Goal: Transaction & Acquisition: Purchase product/service

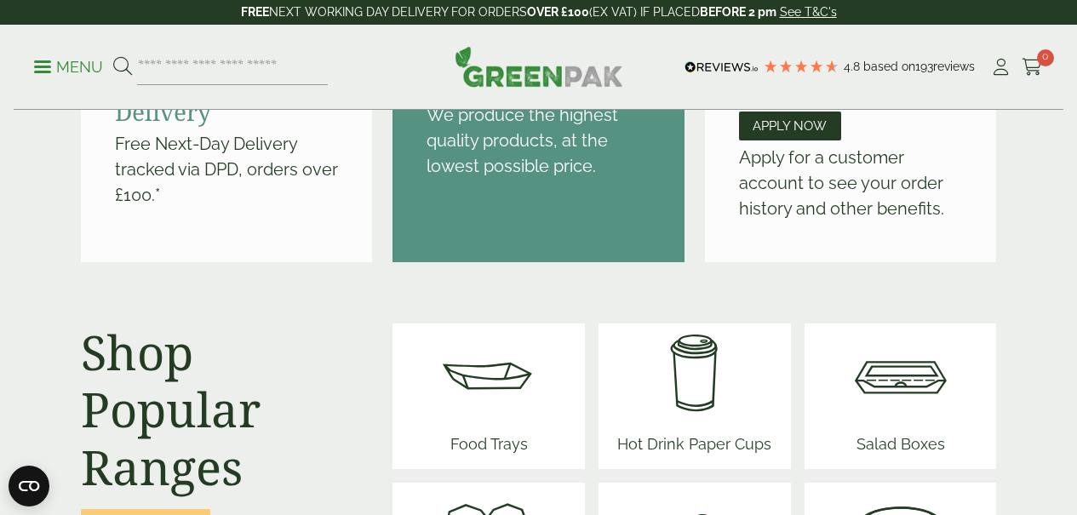
scroll to position [2066, 0]
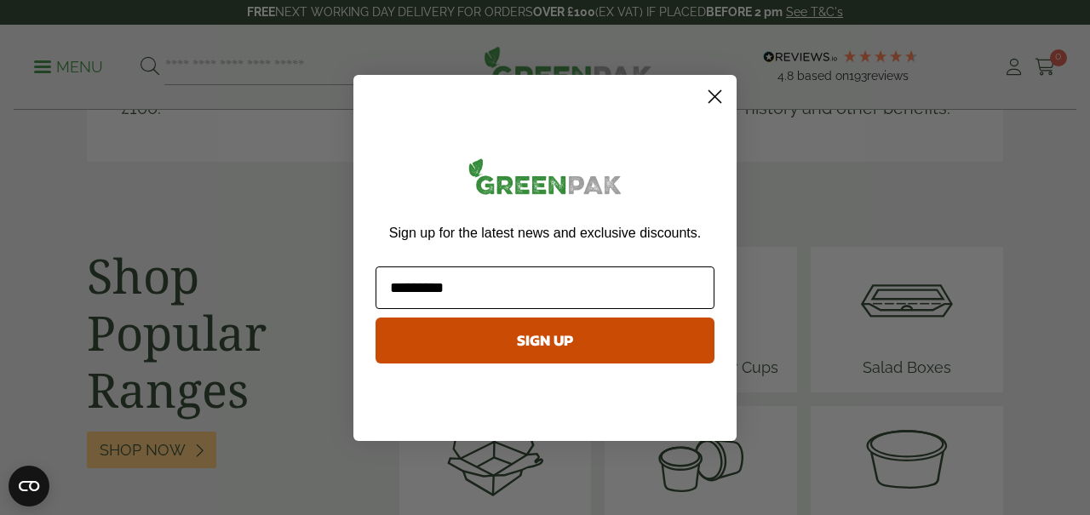
click at [424, 293] on input "*********" at bounding box center [544, 288] width 339 height 43
click at [473, 287] on input "**********" at bounding box center [544, 288] width 339 height 43
type input "**********"
click at [542, 337] on button "SIGN UP" at bounding box center [544, 341] width 339 height 46
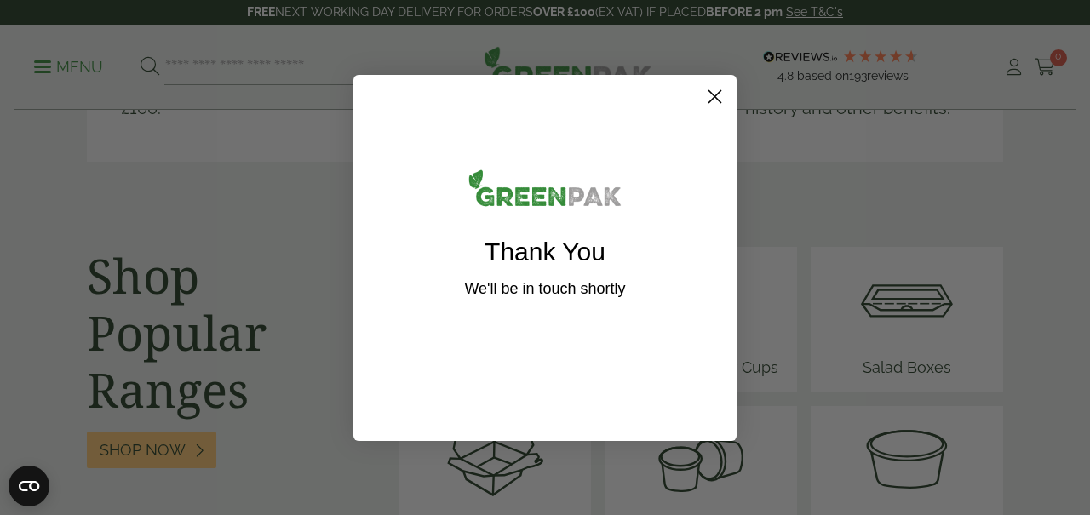
click at [714, 102] on circle "Close dialog" at bounding box center [715, 96] width 28 height 28
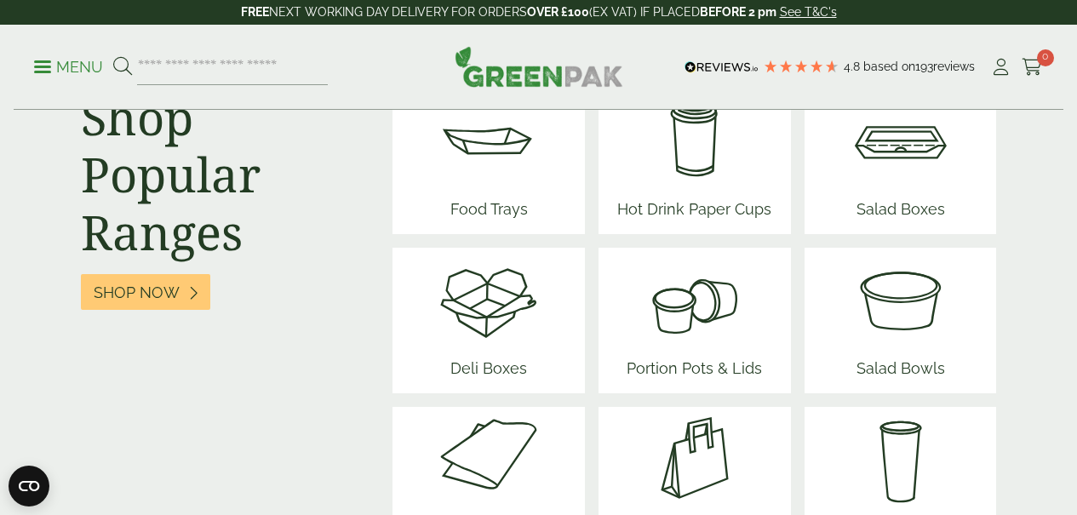
scroll to position [2284, 0]
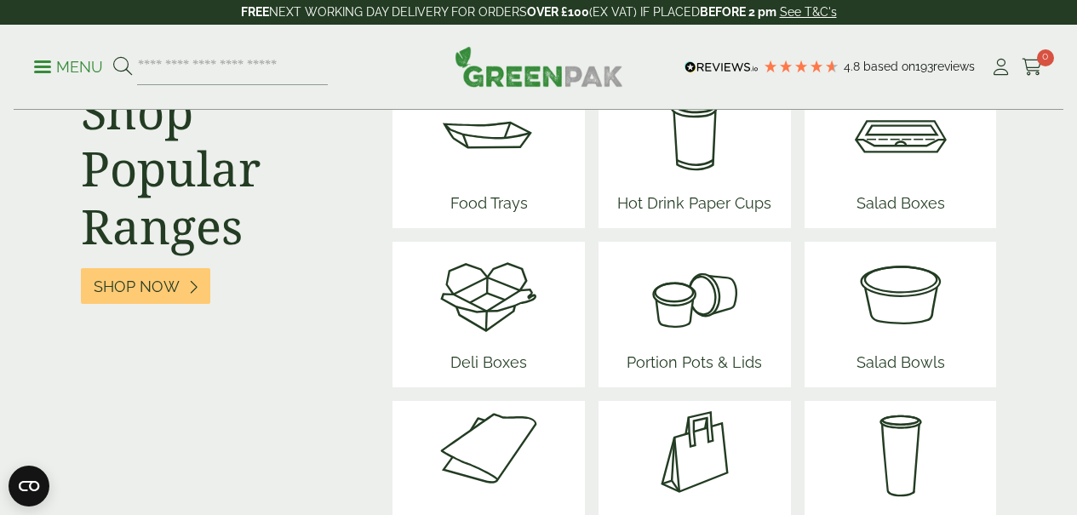
click at [504, 344] on span "Deli Boxes" at bounding box center [489, 365] width 102 height 43
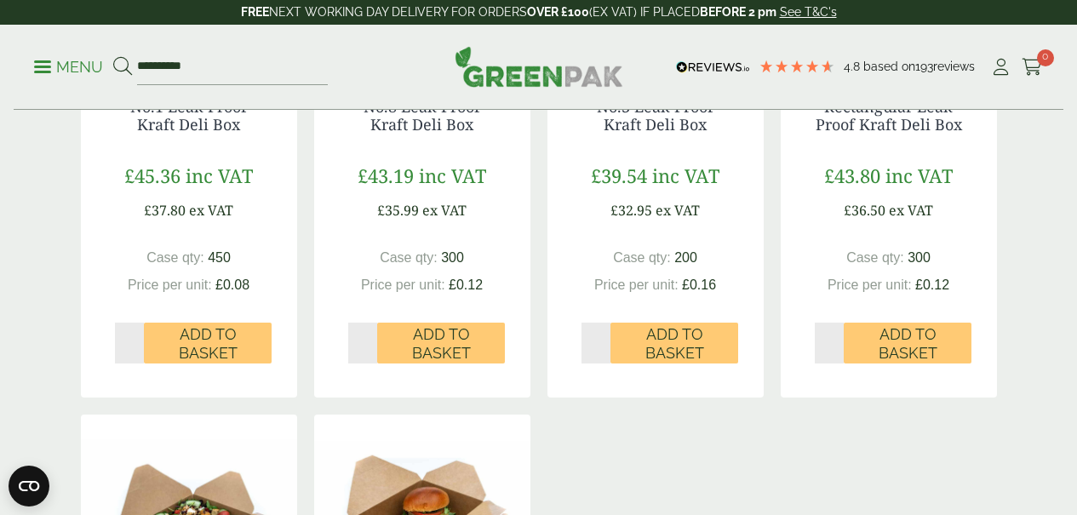
scroll to position [615, 0]
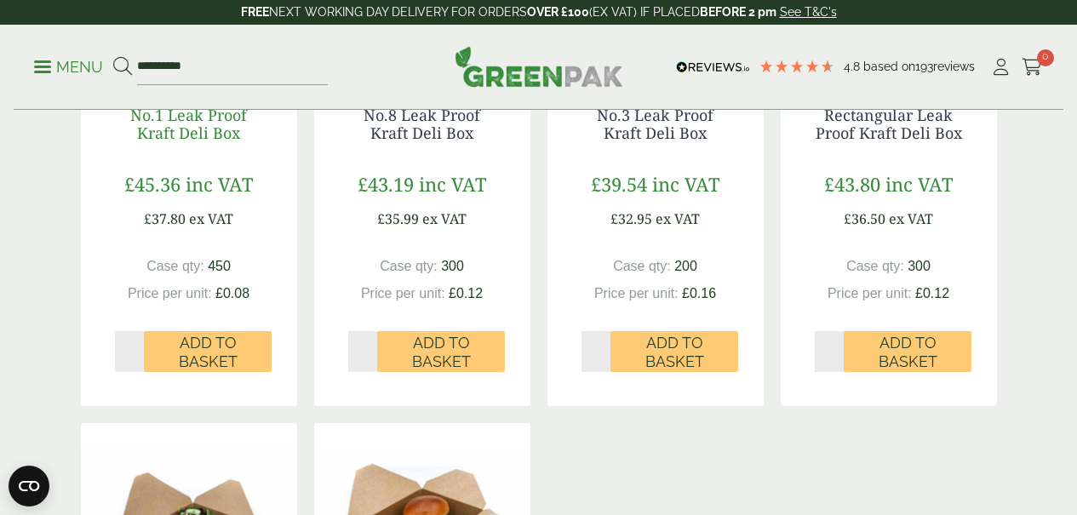
click at [204, 144] on link "No.1 Leak Proof Kraft Deli Box" at bounding box center [188, 124] width 117 height 39
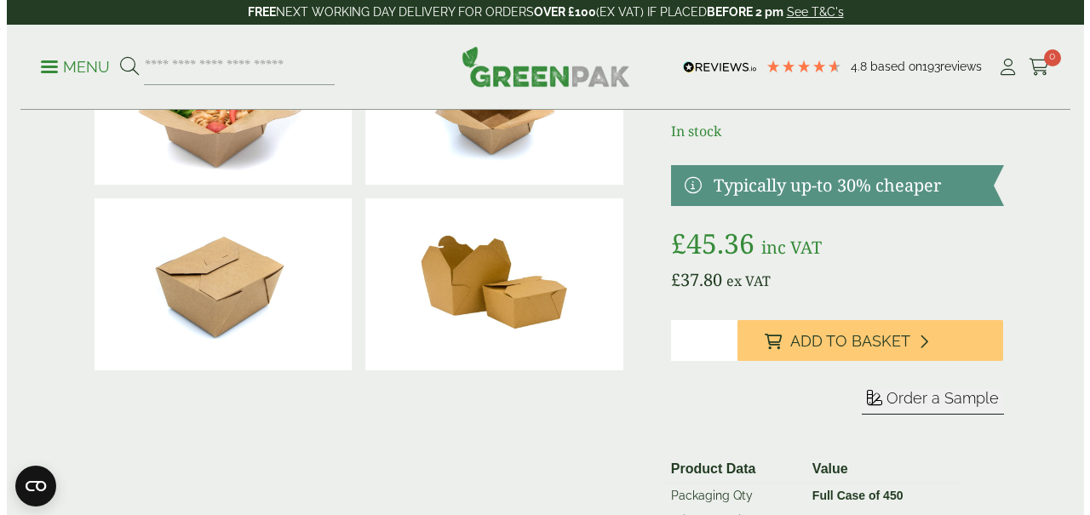
scroll to position [147, 0]
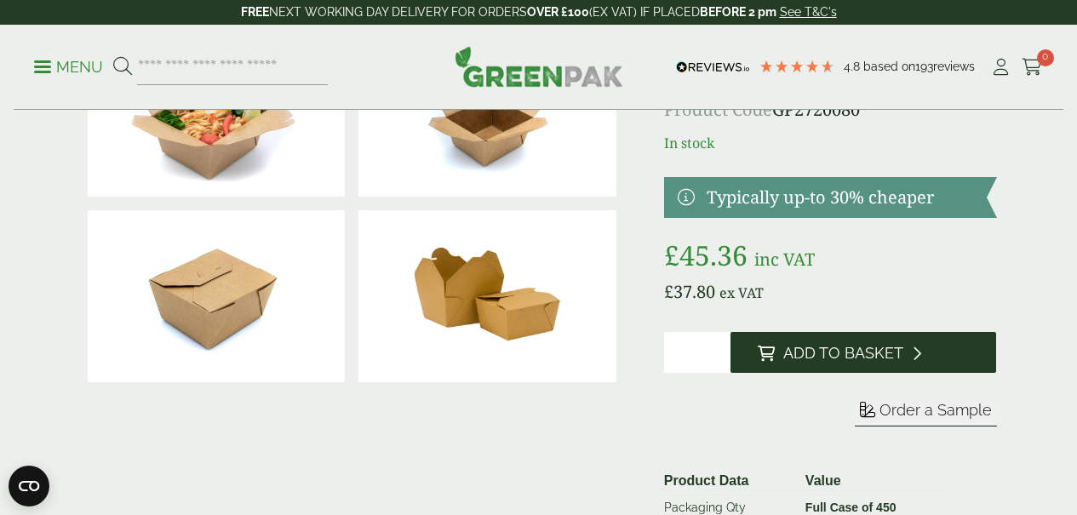
click at [903, 363] on span "Add to Basket" at bounding box center [843, 353] width 120 height 19
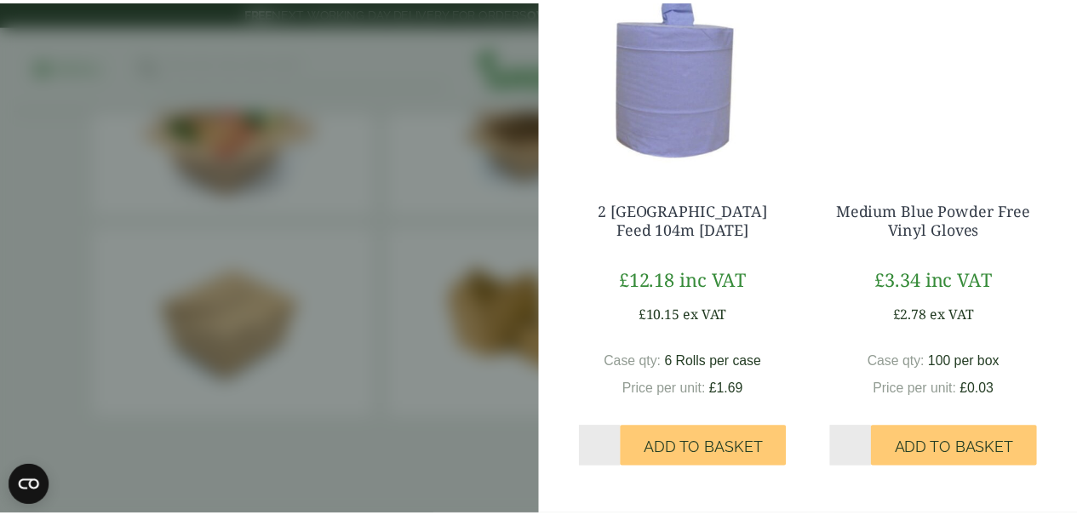
scroll to position [0, 0]
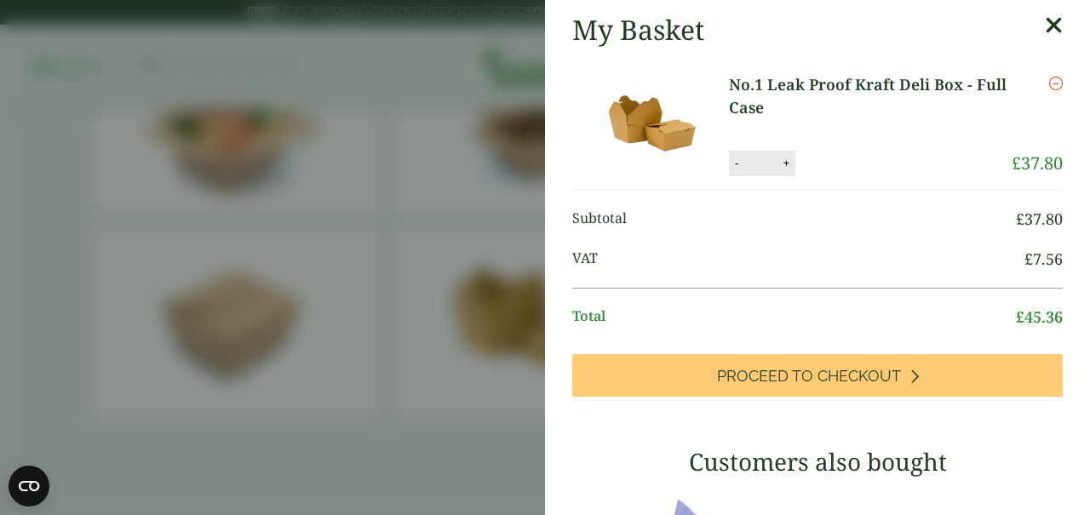
click at [1045, 32] on icon at bounding box center [1054, 26] width 18 height 24
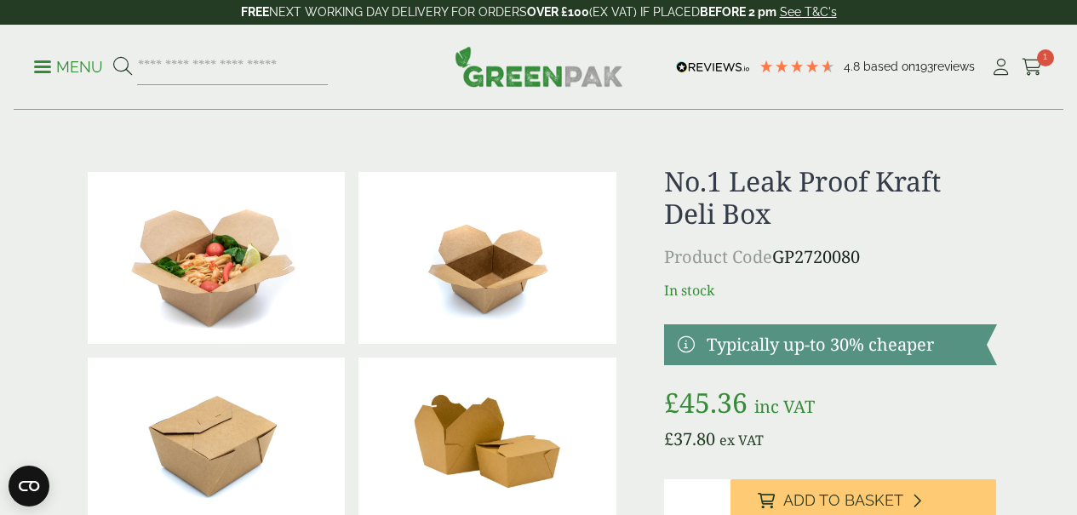
click at [49, 68] on p "Menu" at bounding box center [68, 67] width 69 height 20
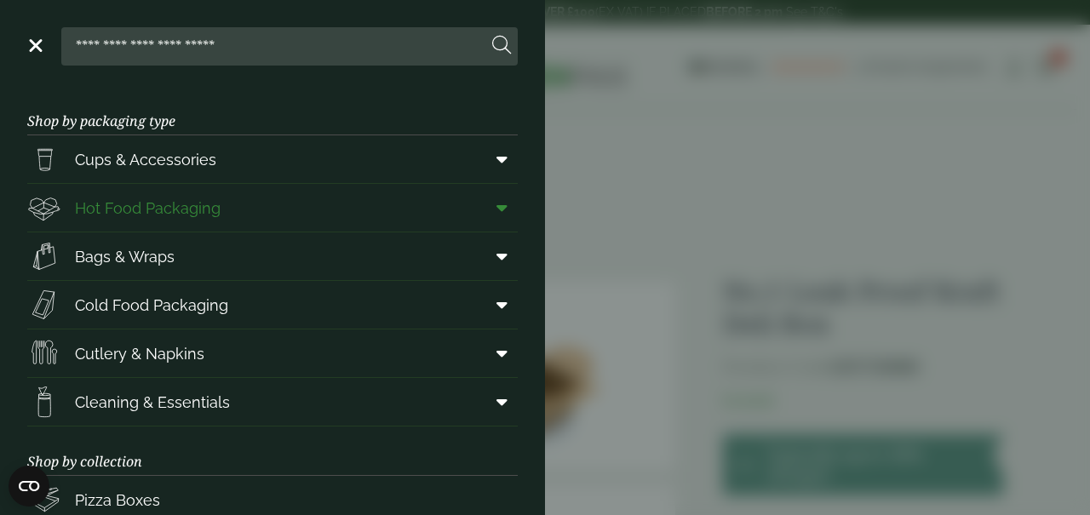
click at [230, 211] on link "Hot Food Packaging" at bounding box center [272, 208] width 490 height 48
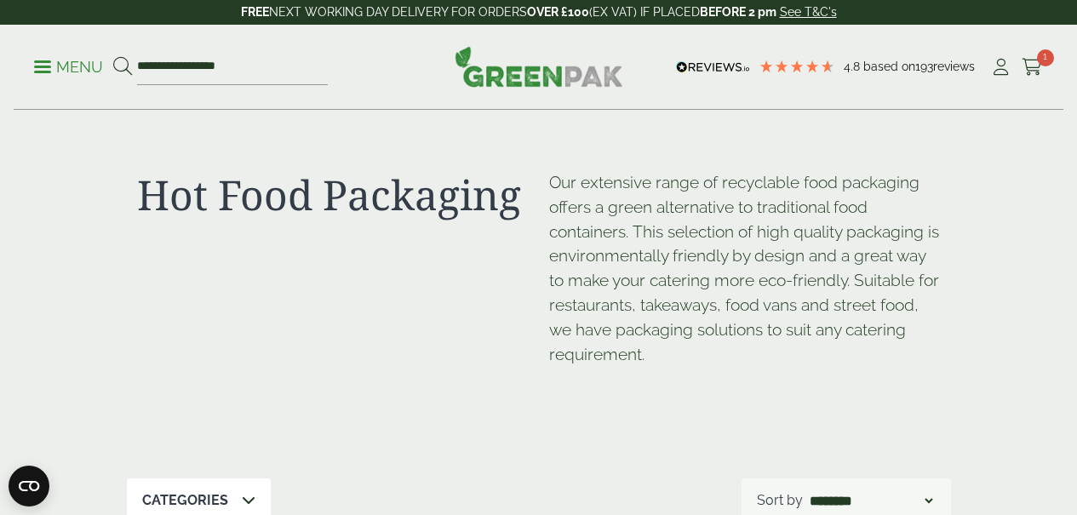
click at [44, 64] on p "Menu" at bounding box center [68, 67] width 69 height 20
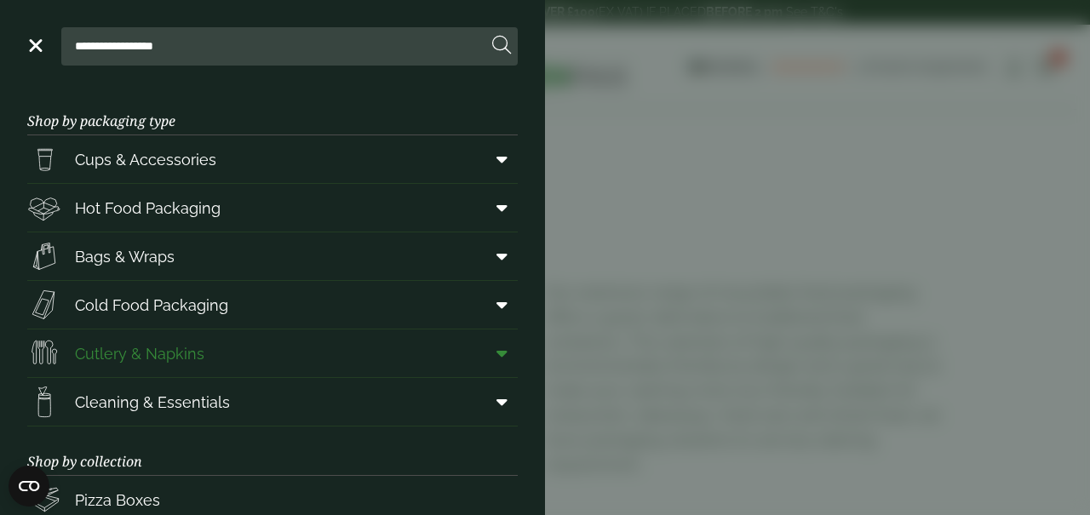
click at [144, 357] on span "Cutlery & Napkins" at bounding box center [139, 353] width 129 height 23
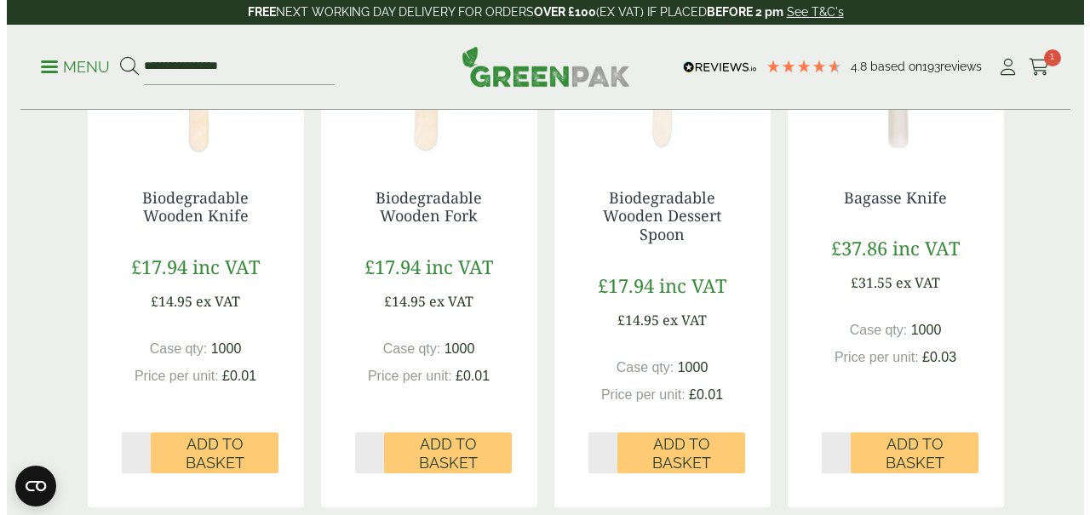
scroll to position [533, 0]
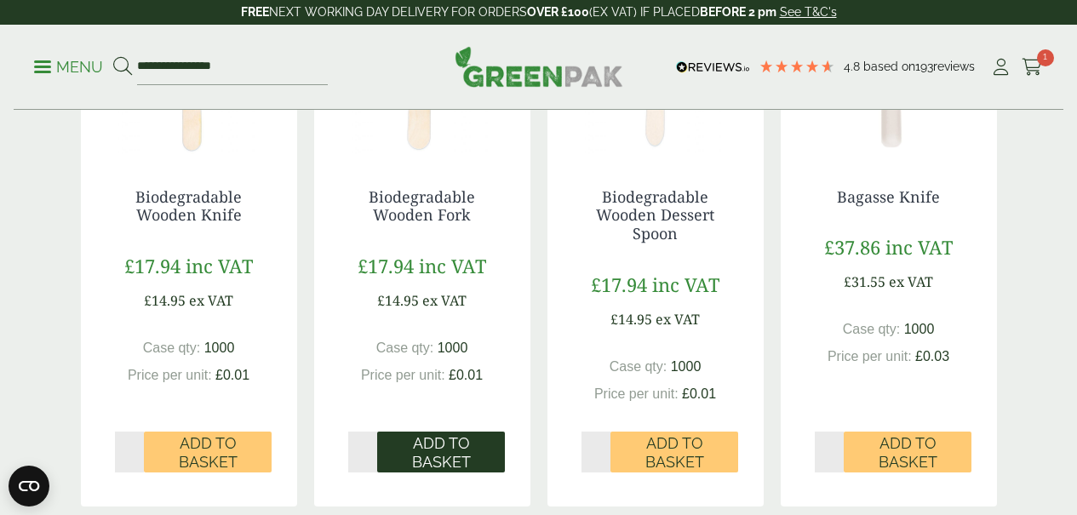
click at [447, 471] on span "Add to Basket" at bounding box center [441, 452] width 104 height 37
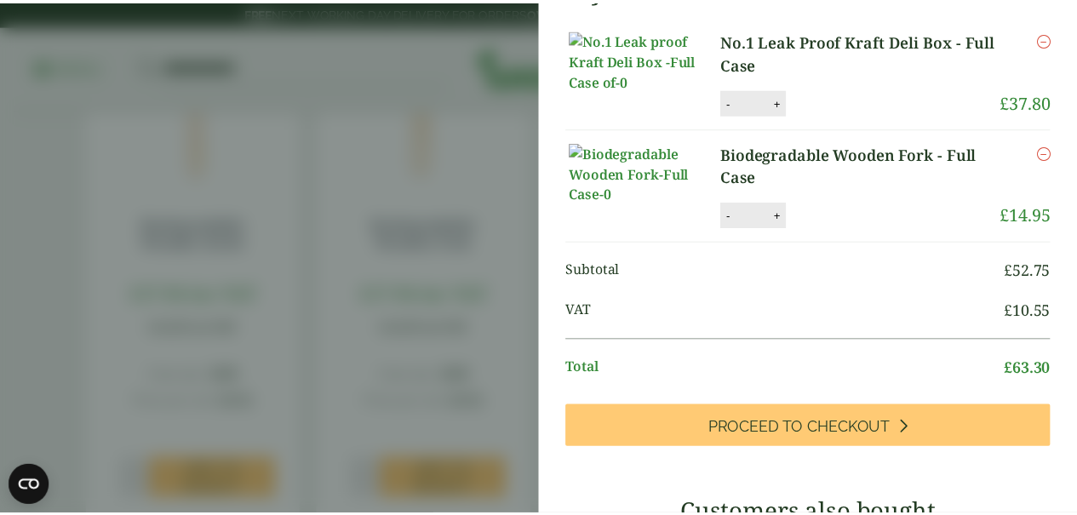
scroll to position [0, 0]
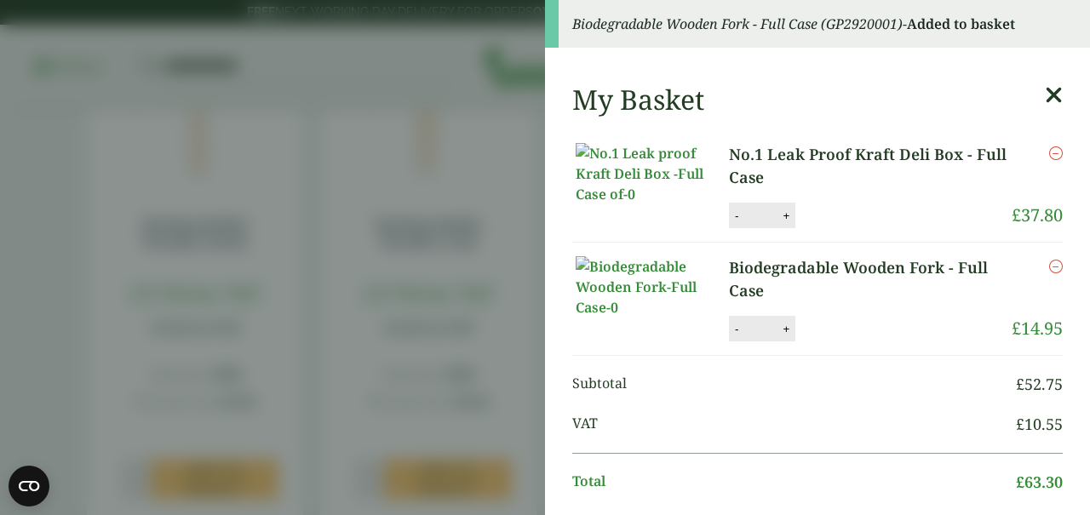
click at [1045, 94] on icon at bounding box center [1054, 95] width 18 height 24
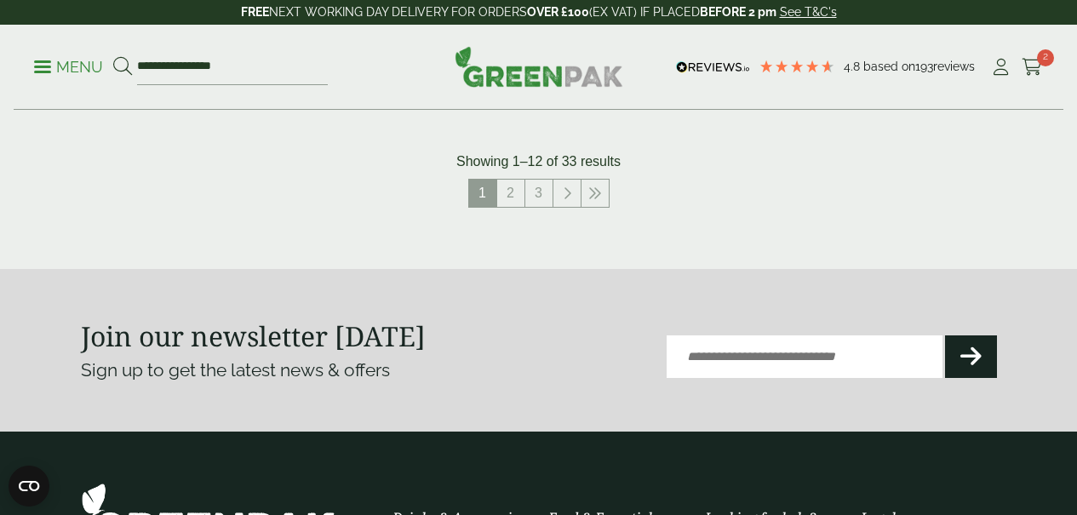
scroll to position [2126, 0]
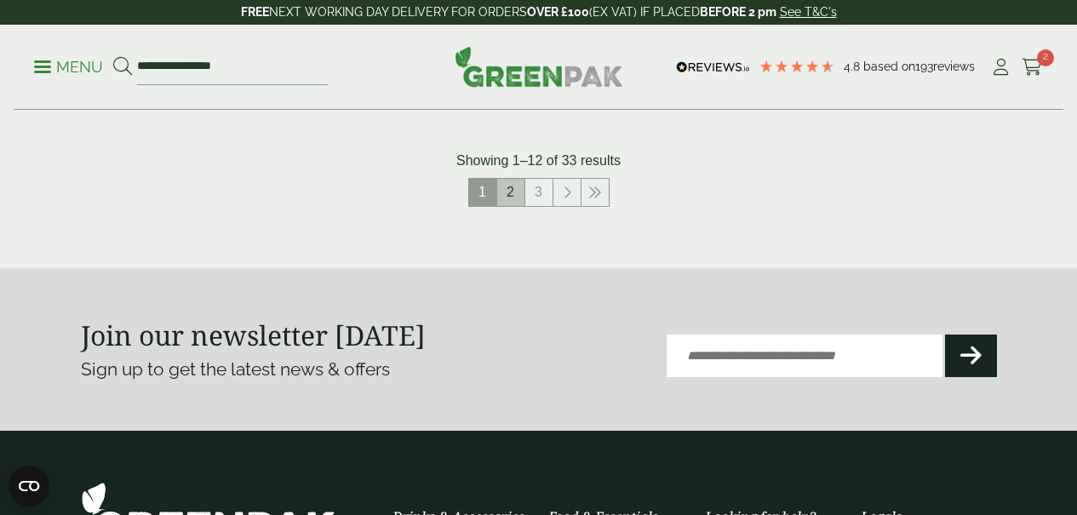
click at [518, 206] on link "2" at bounding box center [510, 192] width 27 height 27
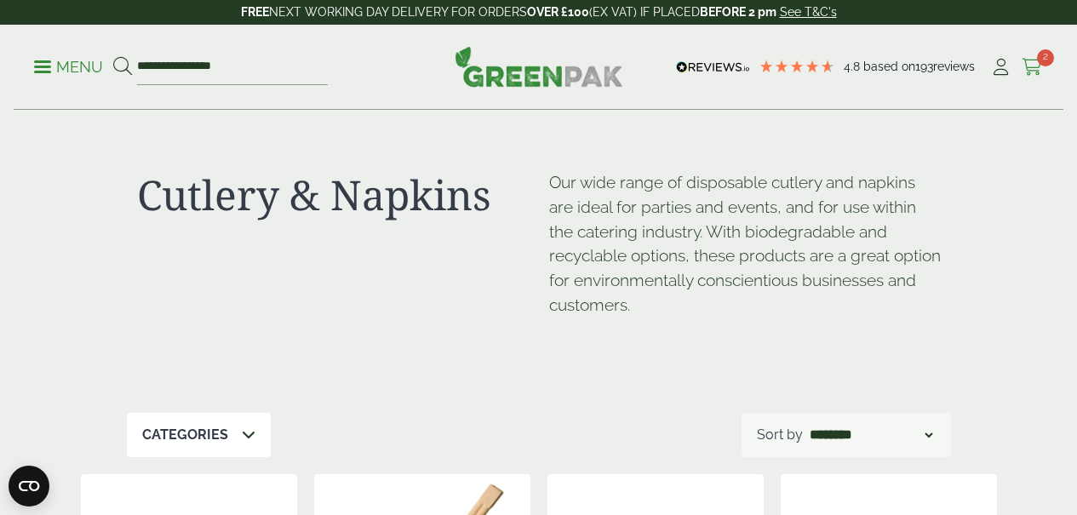
click at [1029, 69] on icon at bounding box center [1032, 67] width 21 height 17
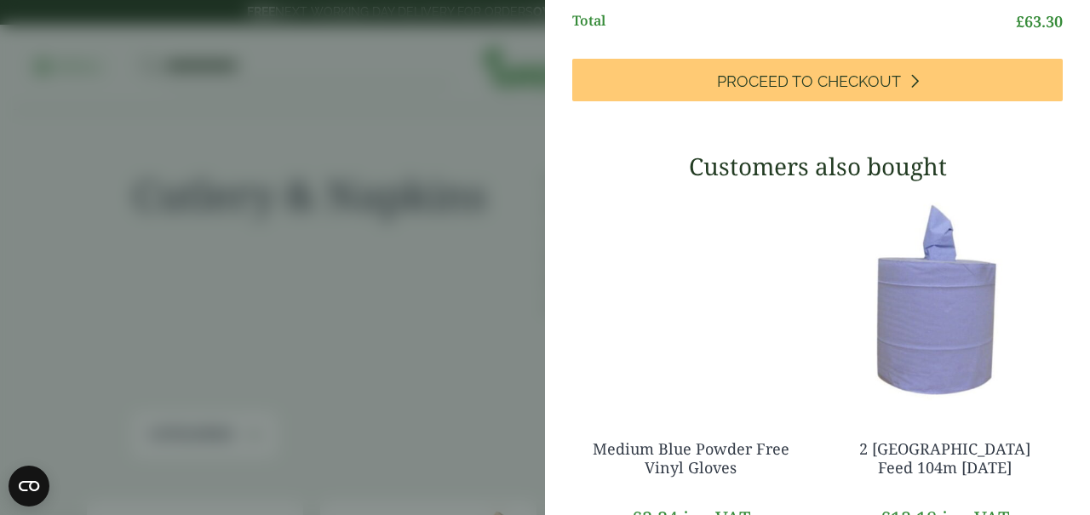
scroll to position [374, 0]
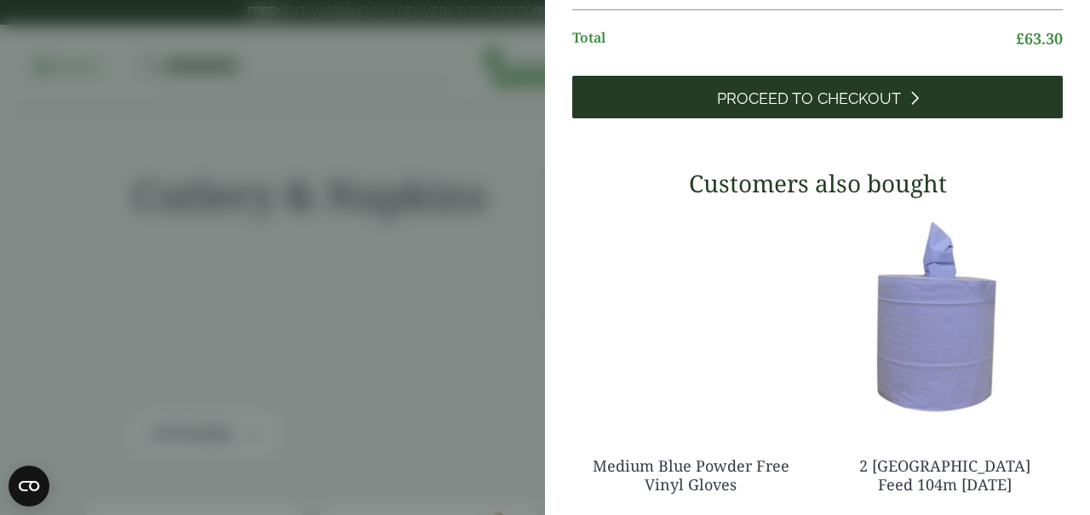
click at [803, 108] on span "Proceed to Checkout" at bounding box center [809, 98] width 184 height 19
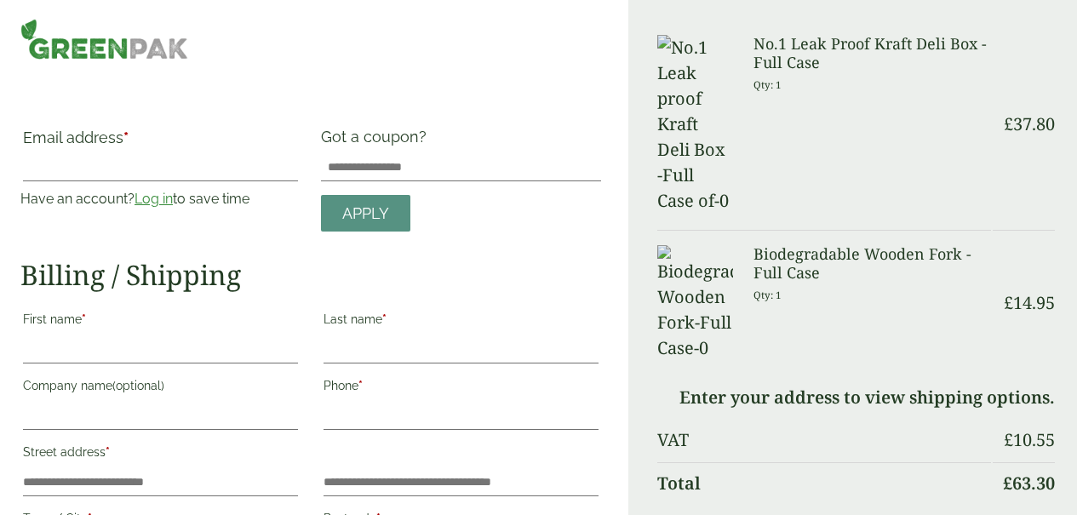
scroll to position [9, 0]
click at [168, 166] on input "Email address *" at bounding box center [160, 167] width 275 height 27
type input "**********"
type input "*******"
type input "*****"
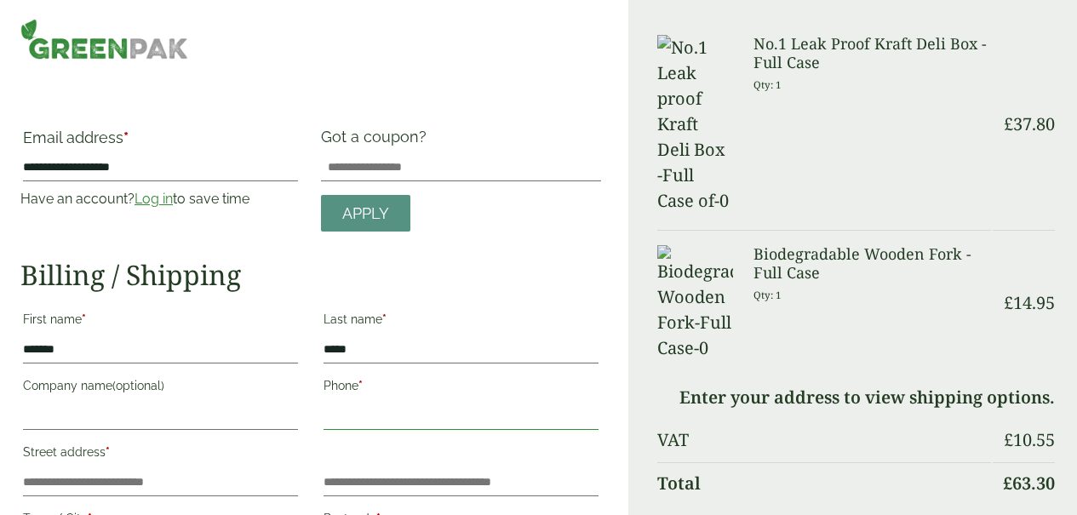
type input "**********"
type input "********"
type input "*******"
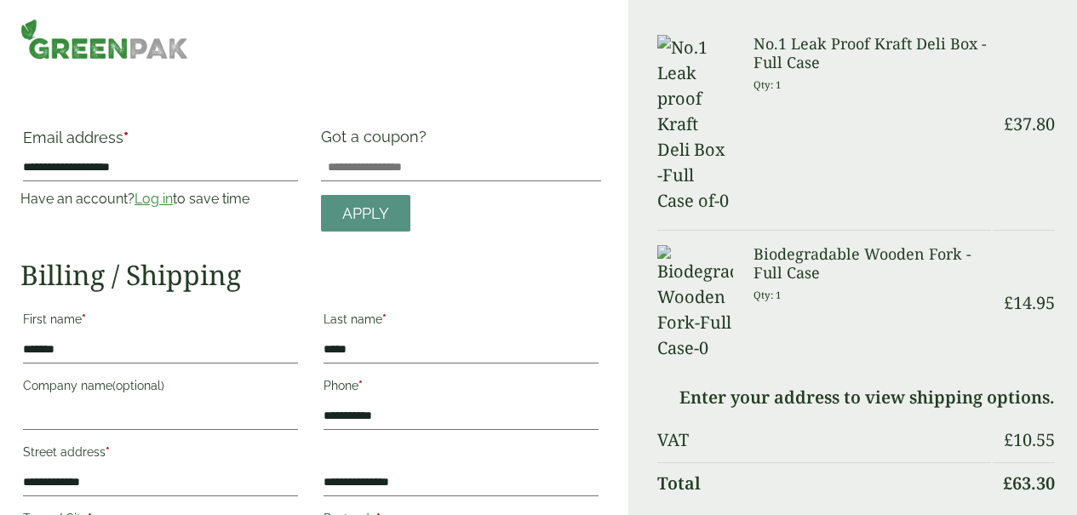
type input "**********"
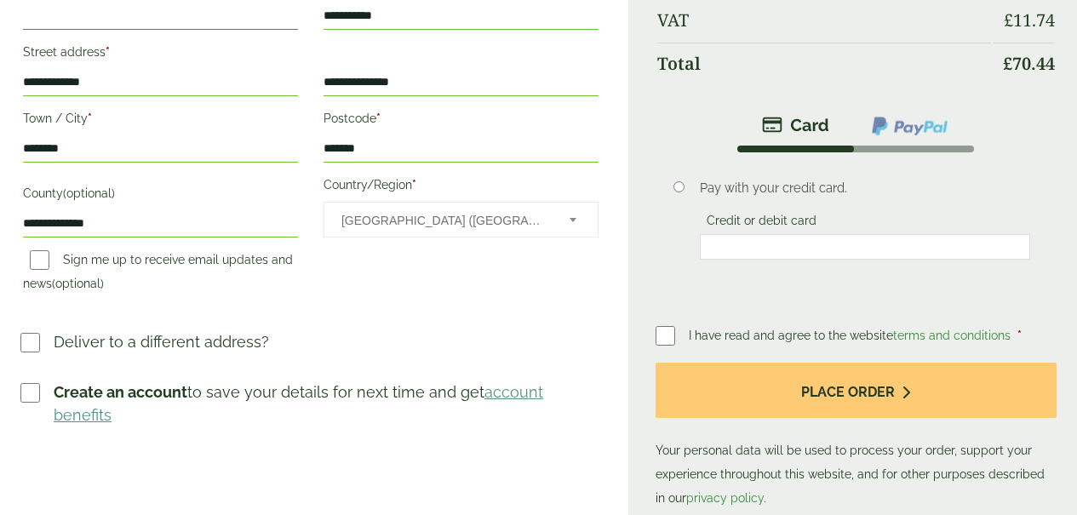
scroll to position [496, 0]
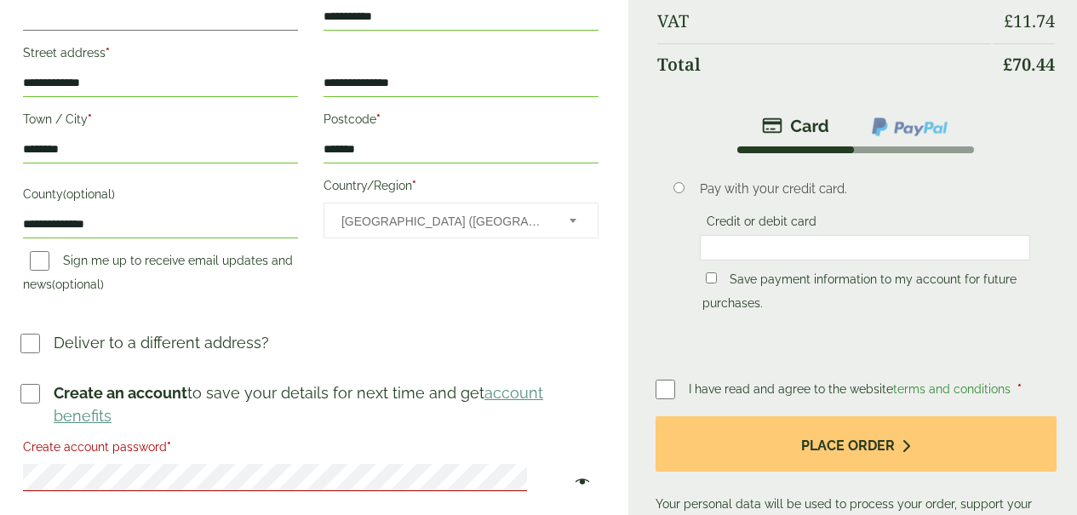
click at [1059, 335] on div "Order Summary Item Ammount No.1 Leak Proof Kraft Deli Box - Full Case Qty: 1 £ …" at bounding box center [852, 68] width 449 height 1128
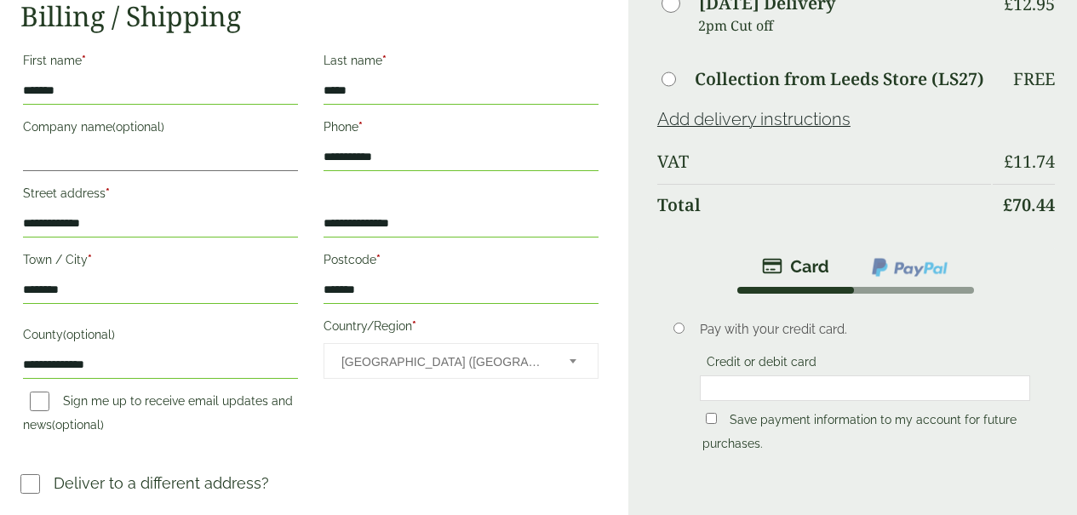
scroll to position [354, 0]
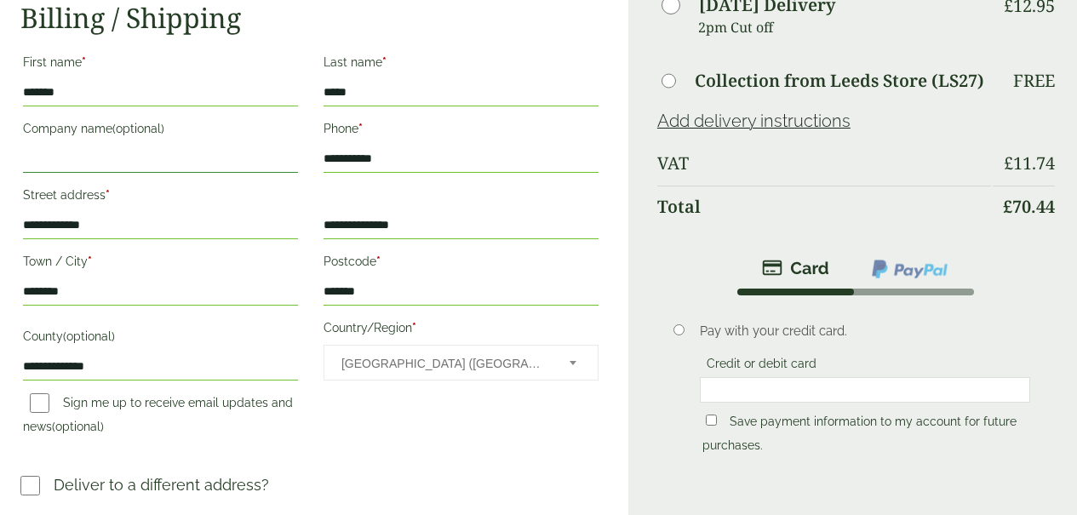
click at [176, 149] on input "Company name (optional)" at bounding box center [160, 159] width 275 height 27
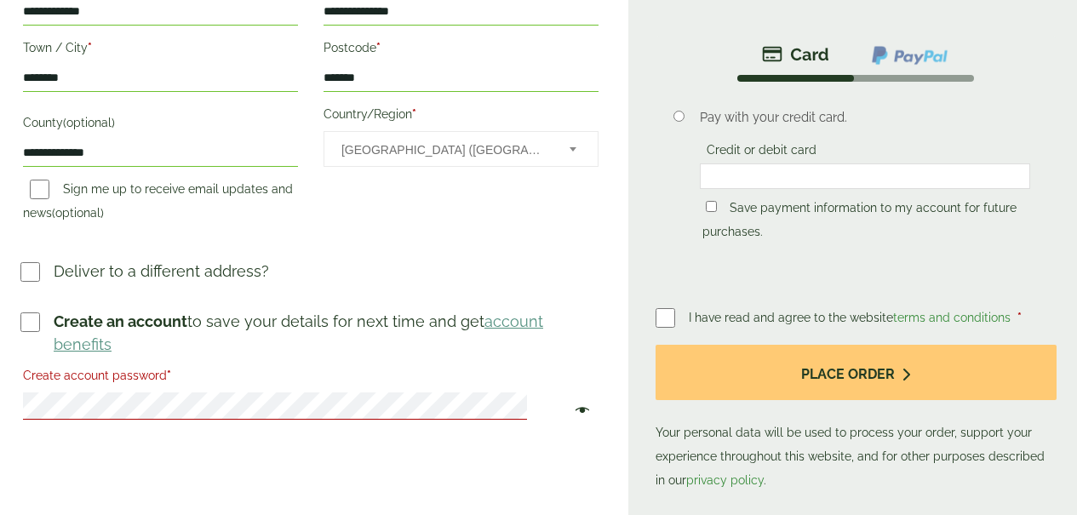
scroll to position [576, 0]
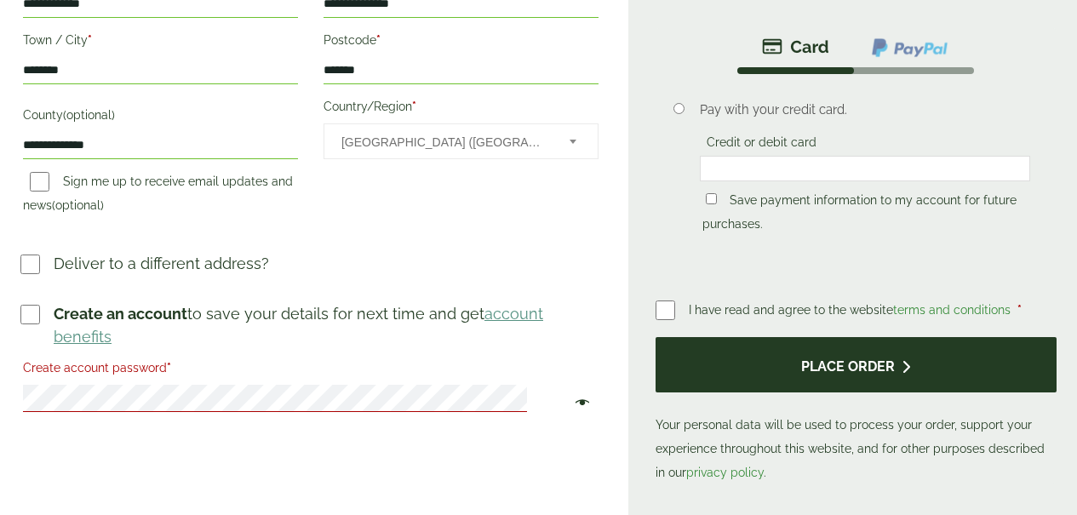
type input "**********"
click at [858, 377] on button "Place order" at bounding box center [856, 364] width 401 height 55
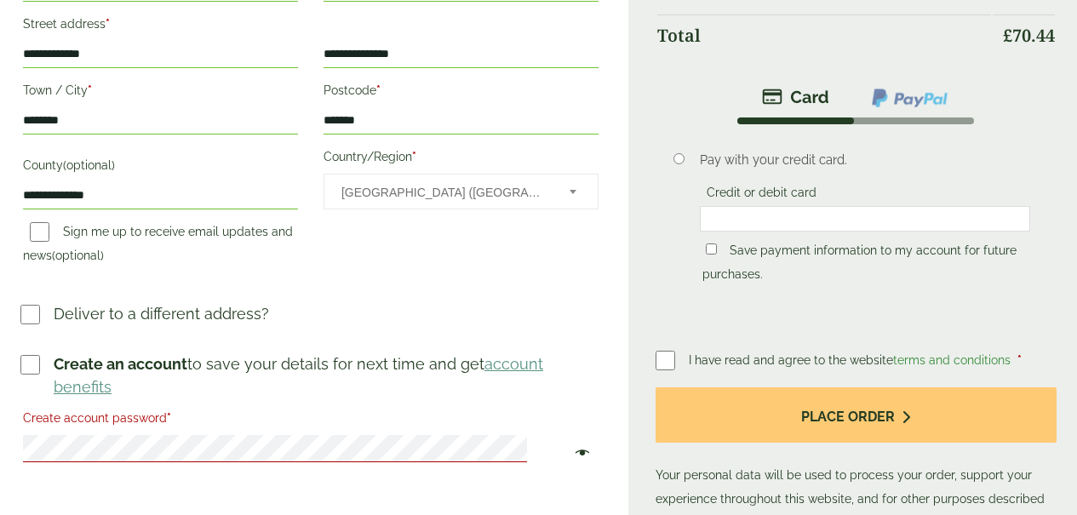
scroll to position [605, 0]
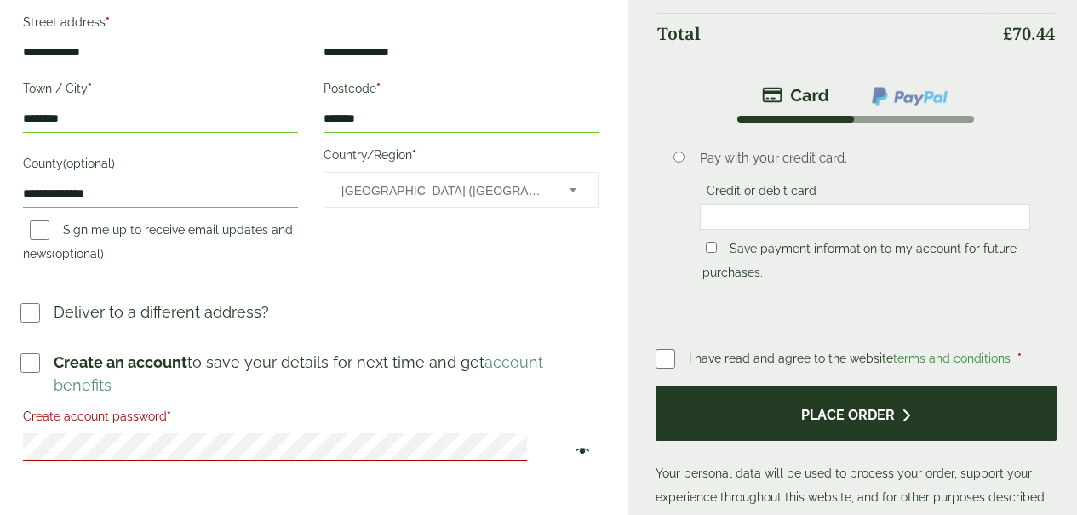
click at [866, 417] on button "Place order" at bounding box center [856, 413] width 401 height 55
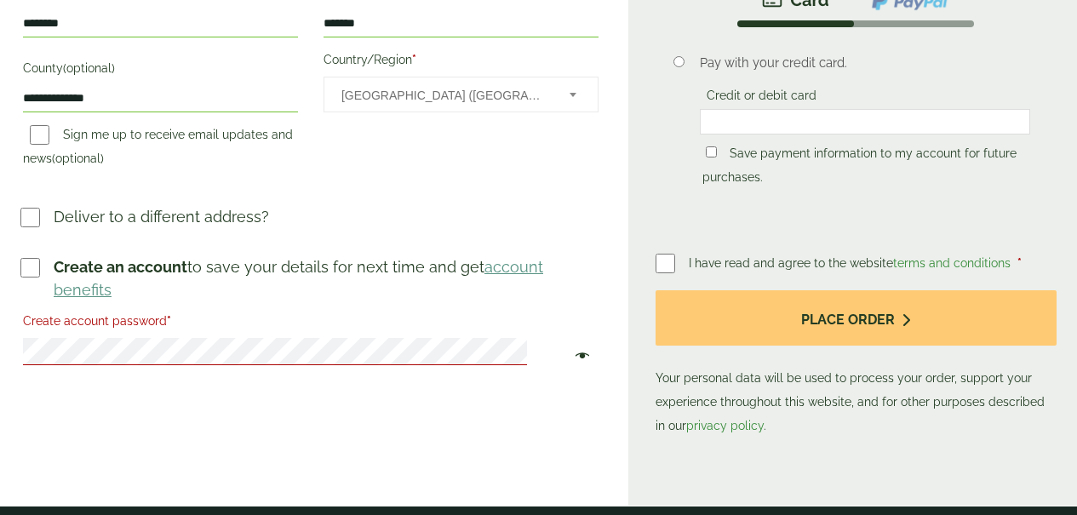
scroll to position [779, 0]
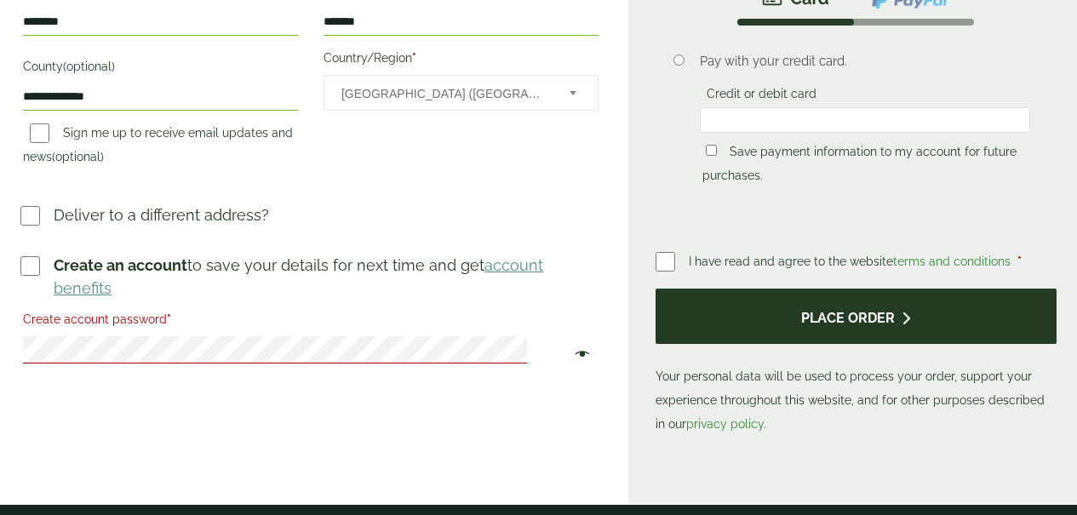
click at [860, 326] on button "Place order" at bounding box center [856, 316] width 401 height 55
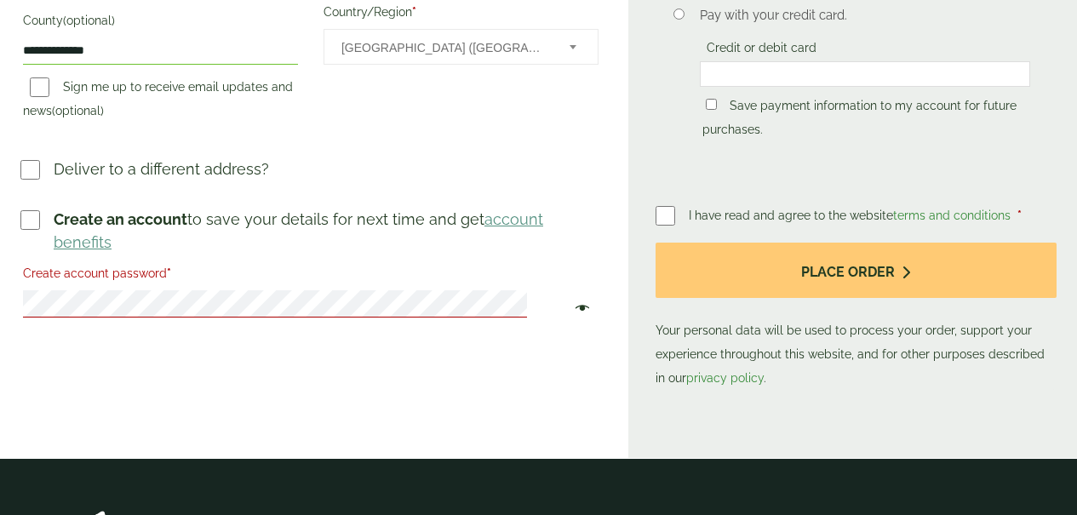
scroll to position [749, 0]
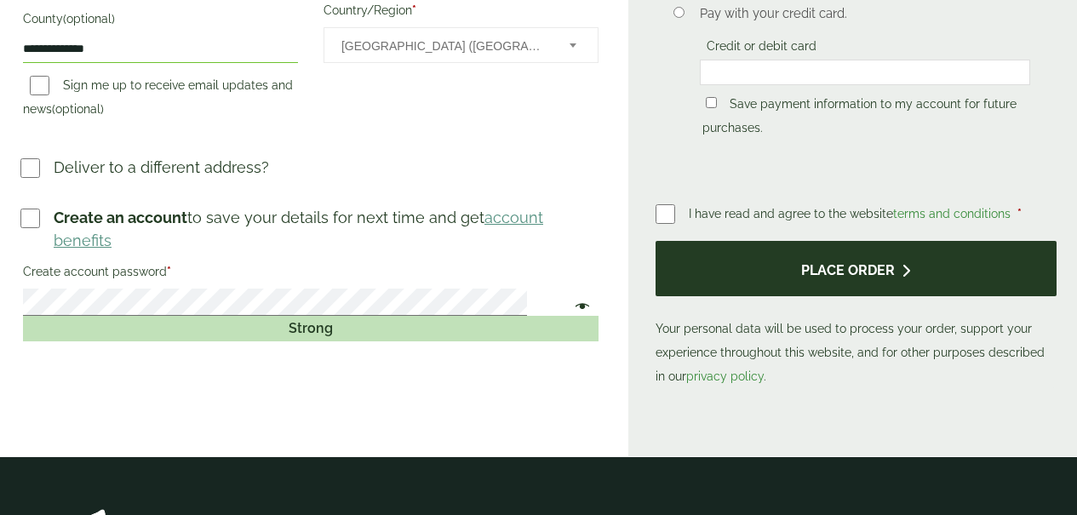
click at [860, 278] on button "Place order" at bounding box center [856, 268] width 401 height 55
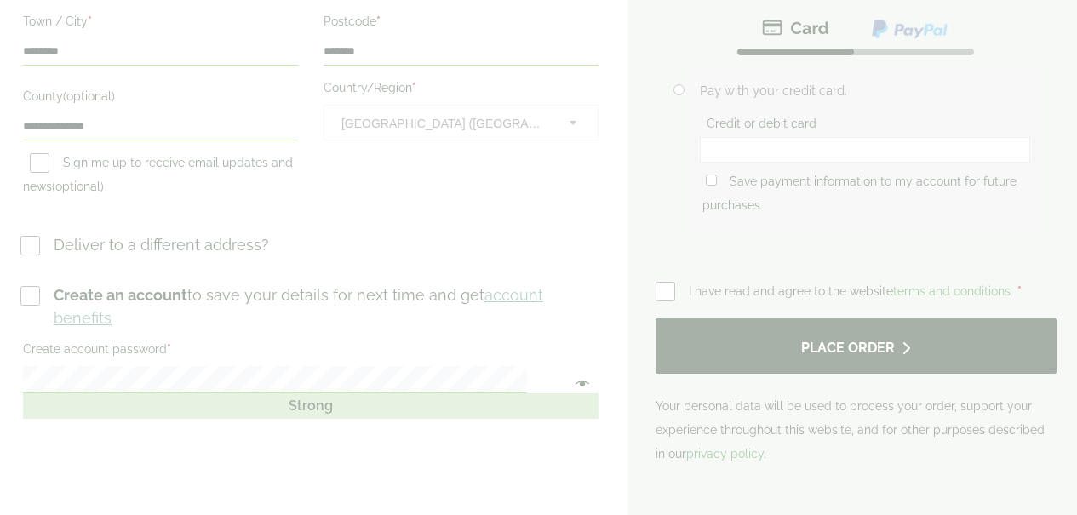
scroll to position [0, 0]
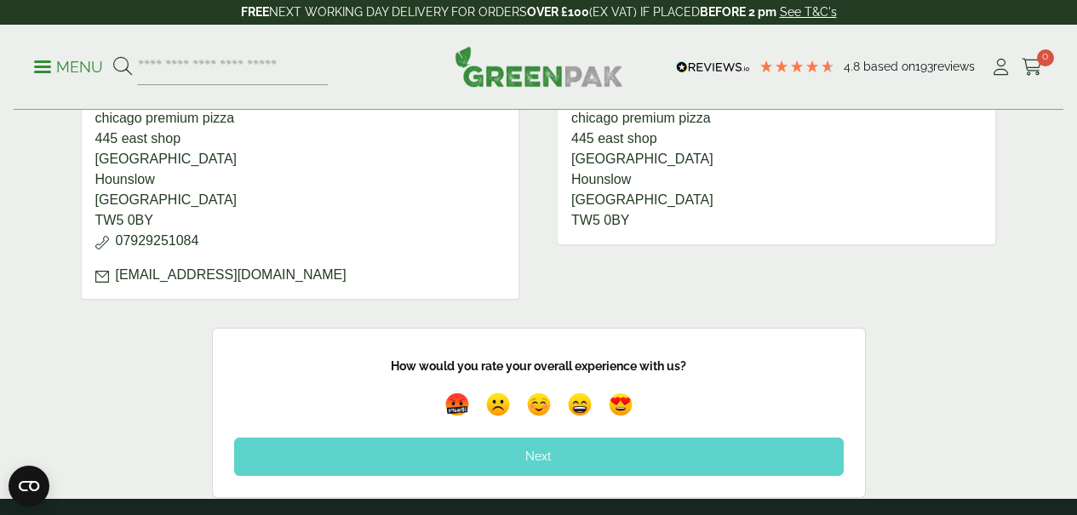
scroll to position [787, 0]
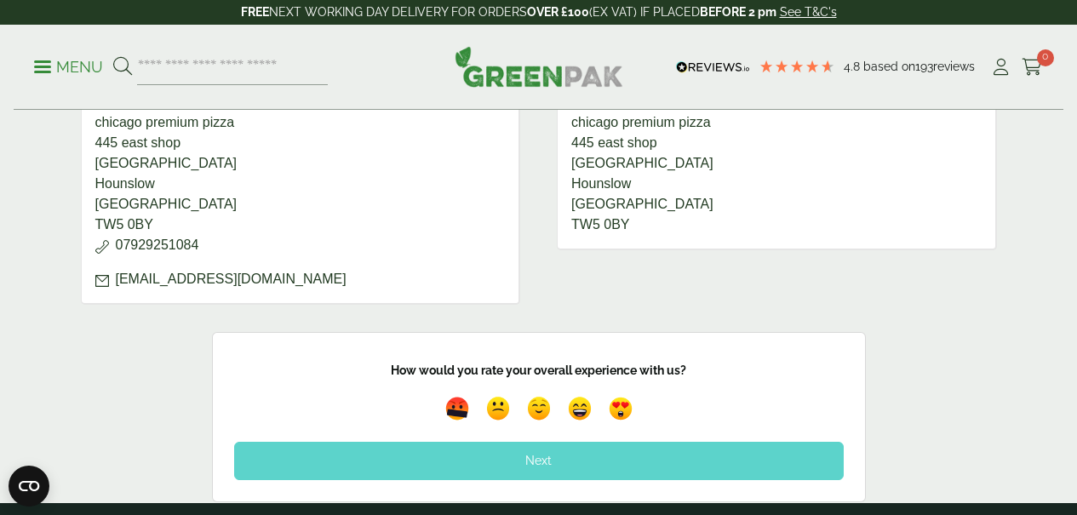
click at [577, 467] on div "Next" at bounding box center [539, 460] width 610 height 37
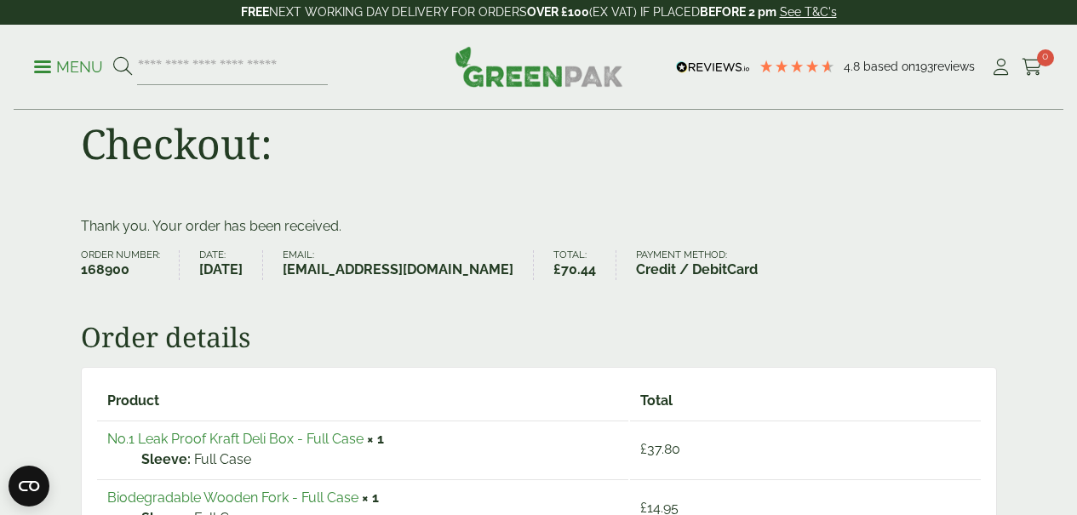
scroll to position [49, 0]
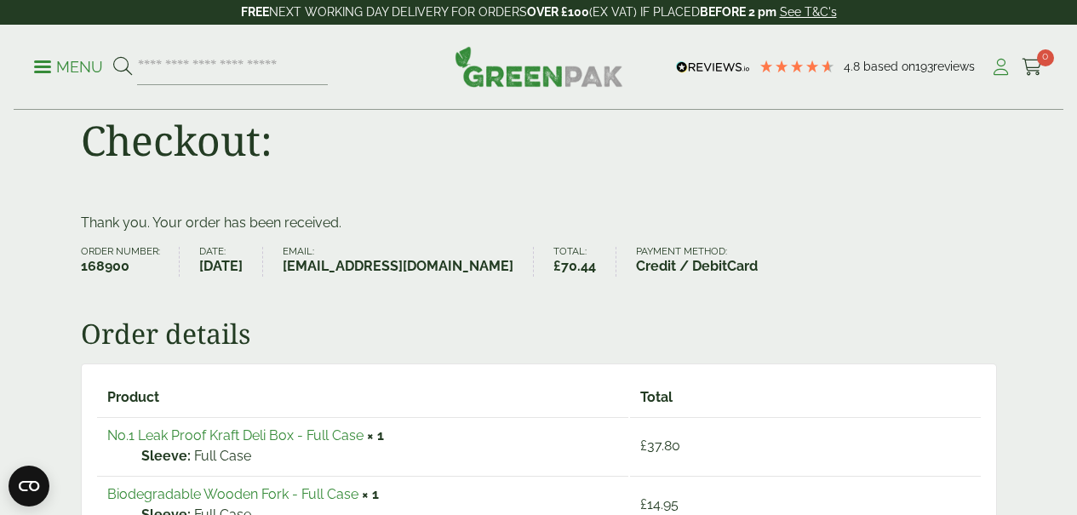
click at [1005, 68] on icon at bounding box center [1000, 67] width 21 height 17
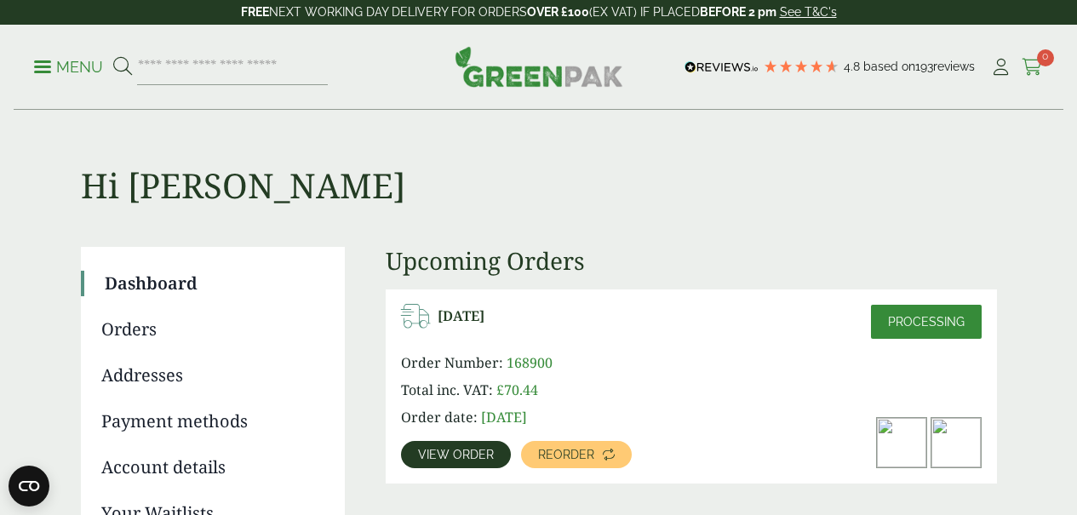
click at [1033, 63] on icon at bounding box center [1032, 67] width 21 height 17
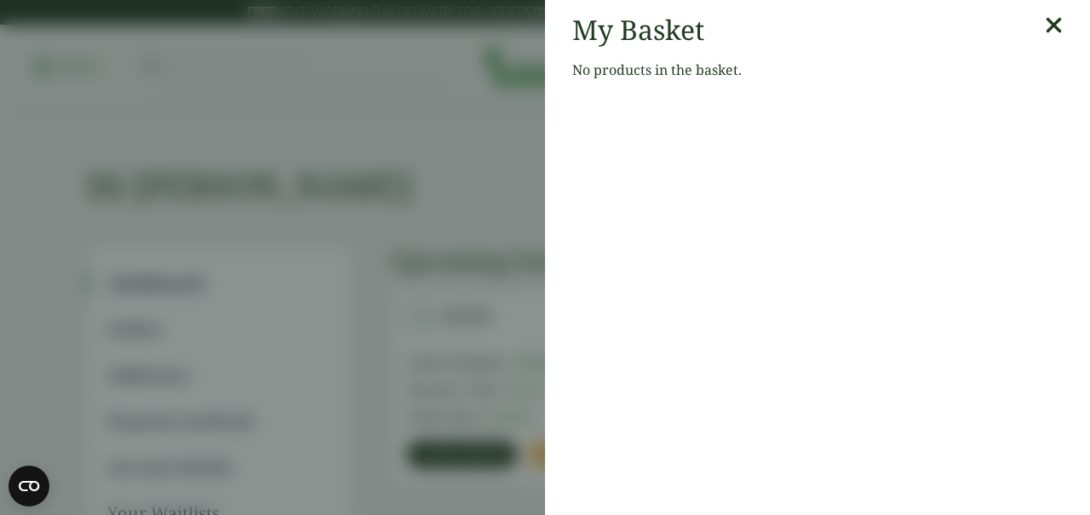
click at [1046, 19] on icon at bounding box center [1054, 26] width 18 height 24
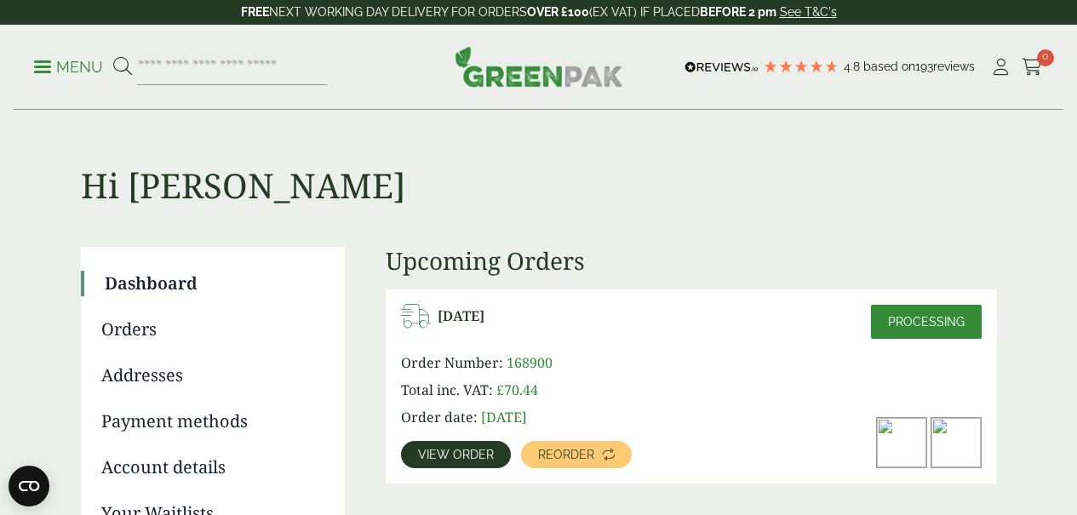
click at [46, 63] on p "Menu" at bounding box center [68, 67] width 69 height 20
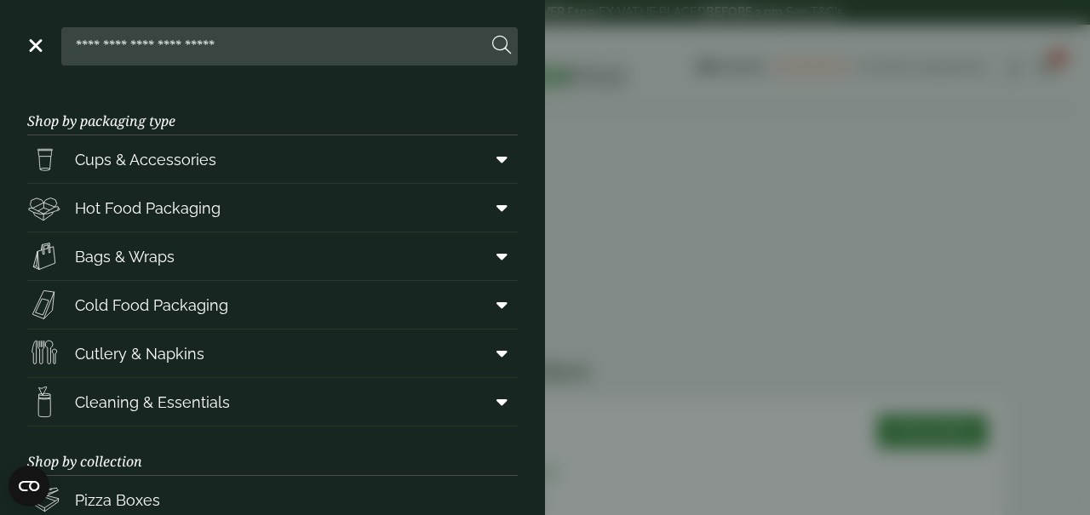
click at [897, 233] on aside "Close Shop by packaging type Cups & Accessories Hot Drink Paper Cups Smoothie C…" at bounding box center [545, 257] width 1090 height 515
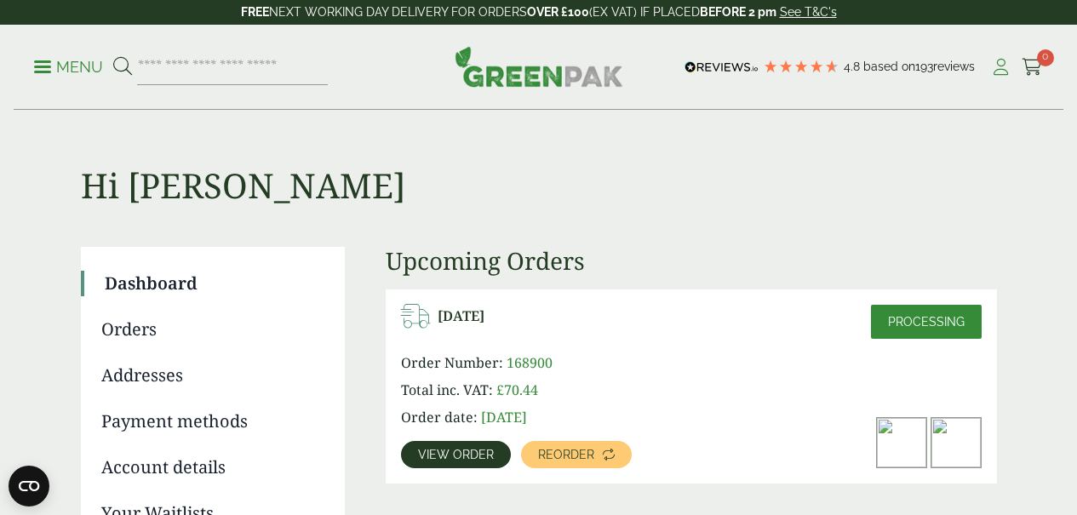
click at [1006, 66] on icon at bounding box center [1000, 67] width 21 height 17
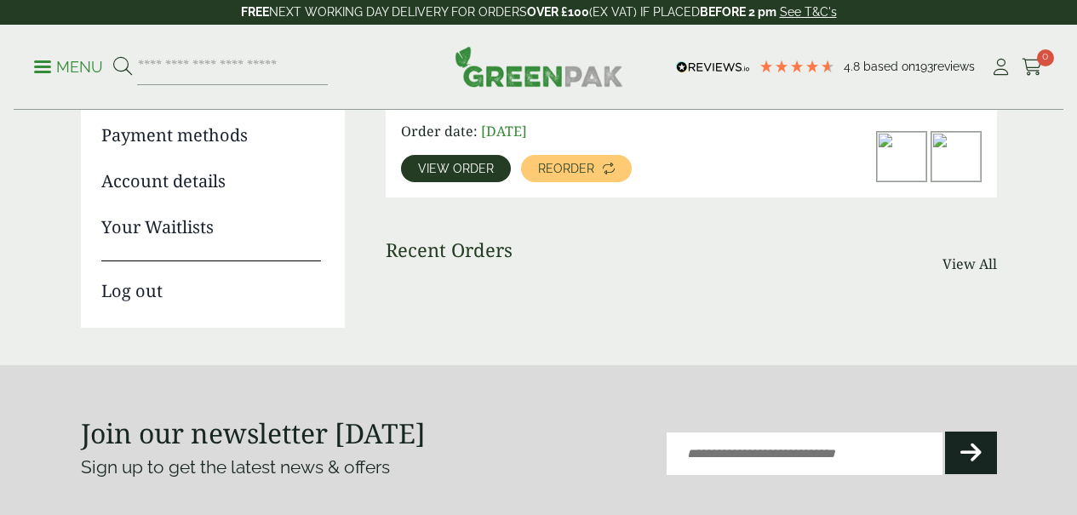
scroll to position [285, 0]
click at [140, 289] on link "Log out" at bounding box center [211, 282] width 220 height 43
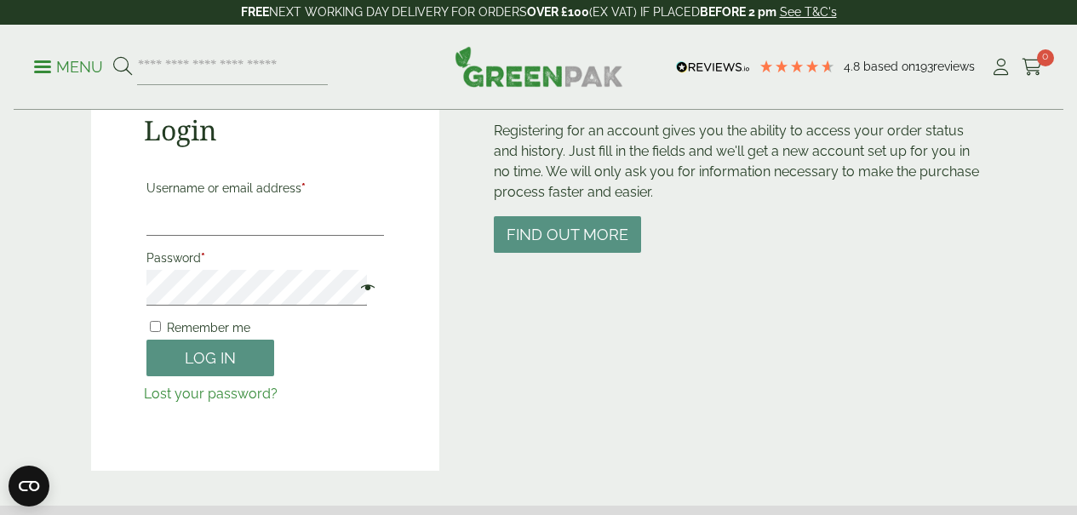
scroll to position [203, 0]
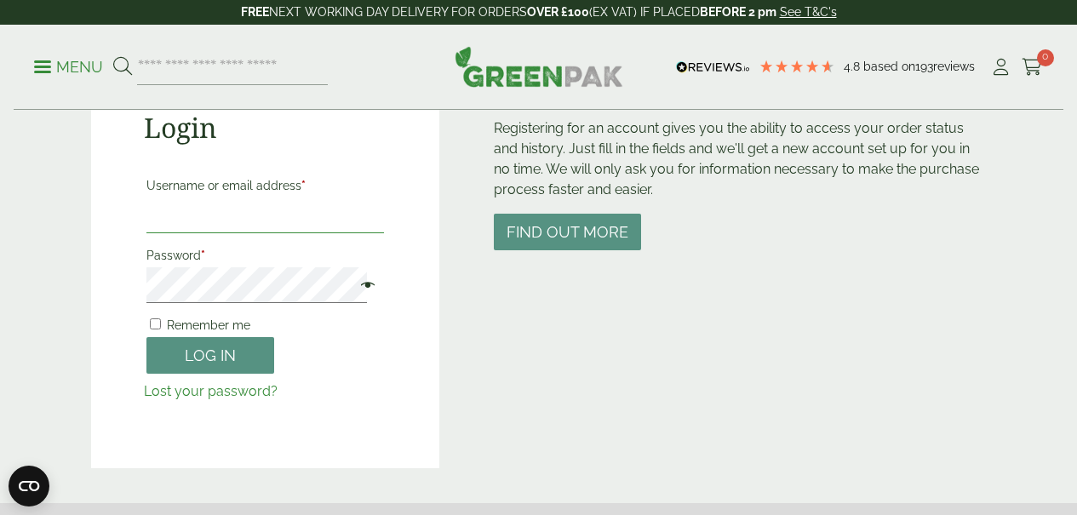
type input "**********"
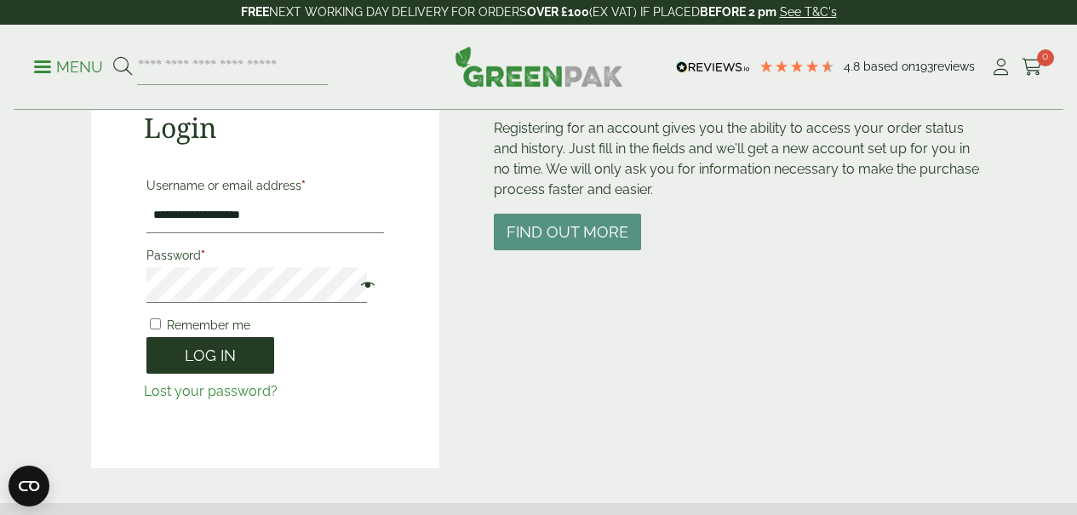
click at [209, 358] on button "Log in" at bounding box center [210, 355] width 128 height 37
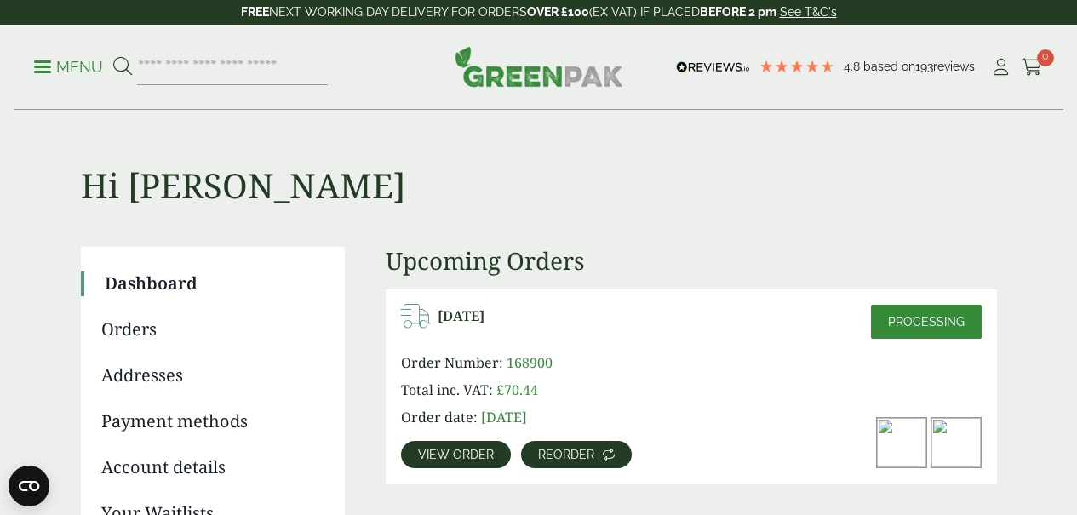
click at [563, 452] on span "Reorder" at bounding box center [566, 455] width 56 height 12
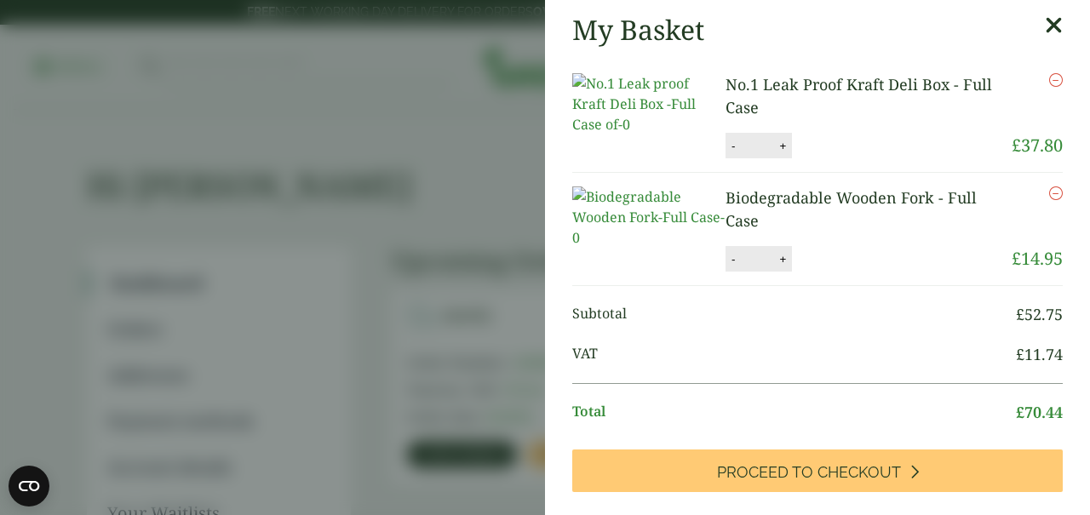
click at [450, 287] on aside "My Basket No.1 Leak Proof Kraft Deli Box - Full Case No.1 Leak Proof Kraft Deli…" at bounding box center [545, 257] width 1090 height 515
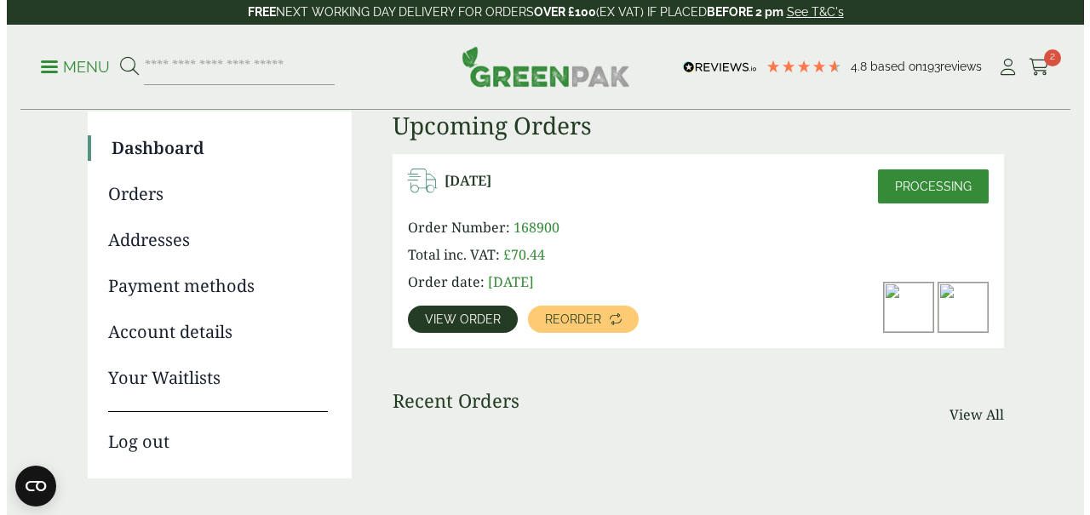
scroll to position [146, 0]
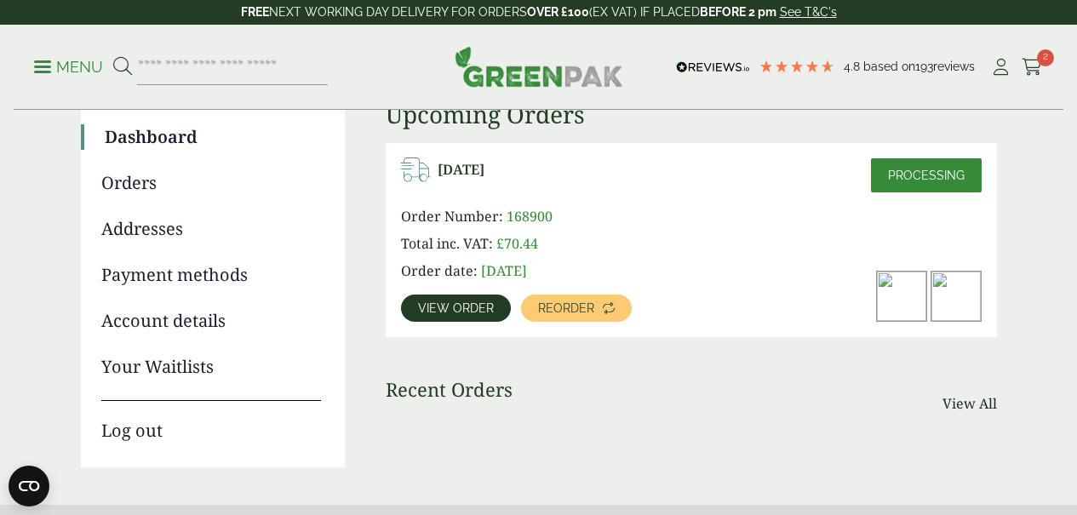
click at [54, 70] on p "Menu" at bounding box center [68, 67] width 69 height 20
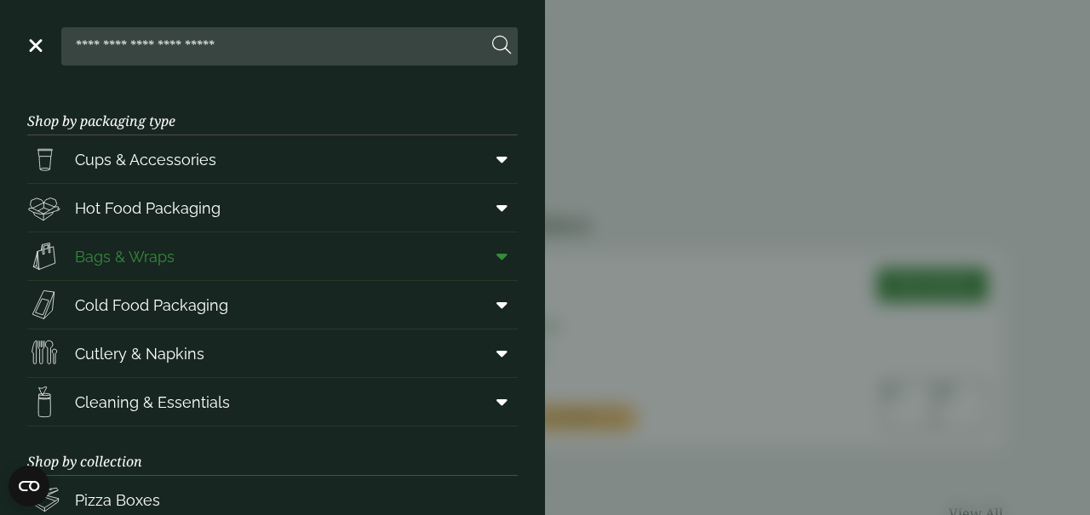
click at [129, 263] on span "Bags & Wraps" at bounding box center [125, 256] width 100 height 23
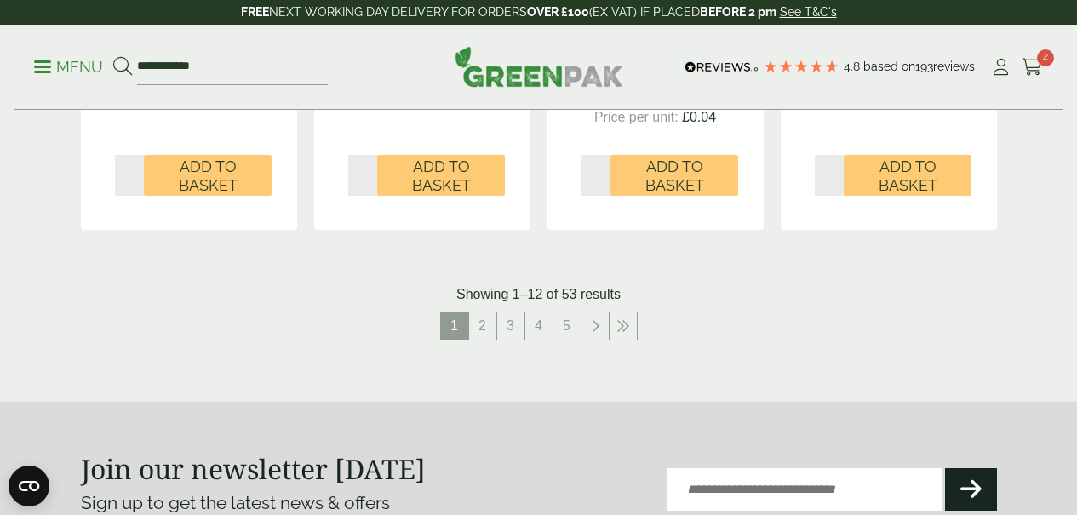
scroll to position [1992, 0]
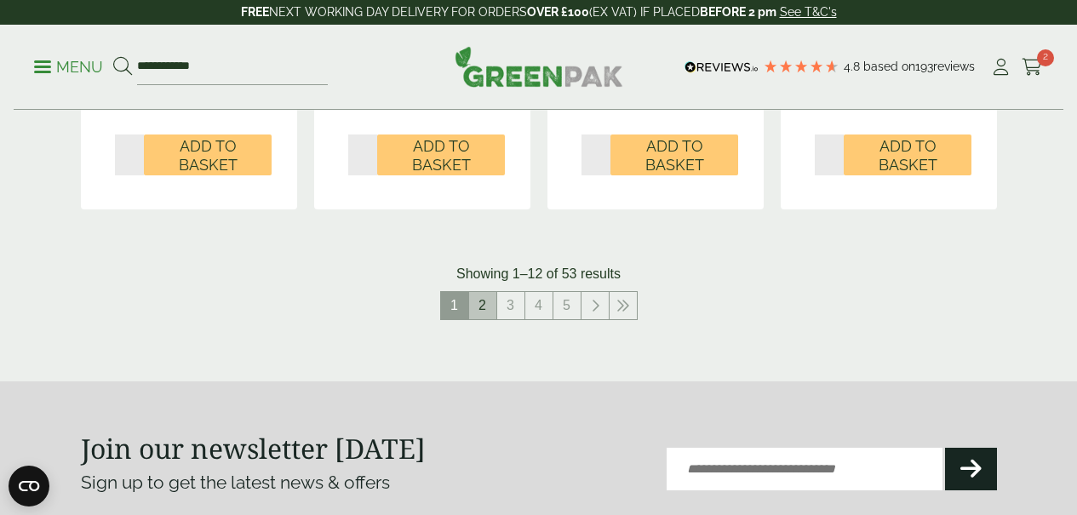
click at [485, 301] on link "2" at bounding box center [482, 305] width 27 height 27
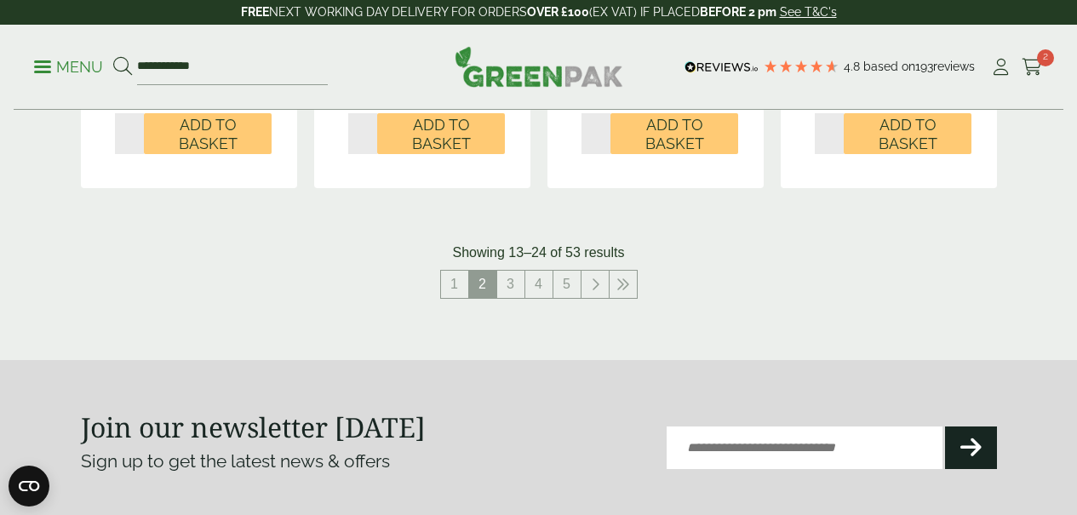
scroll to position [1975, 0]
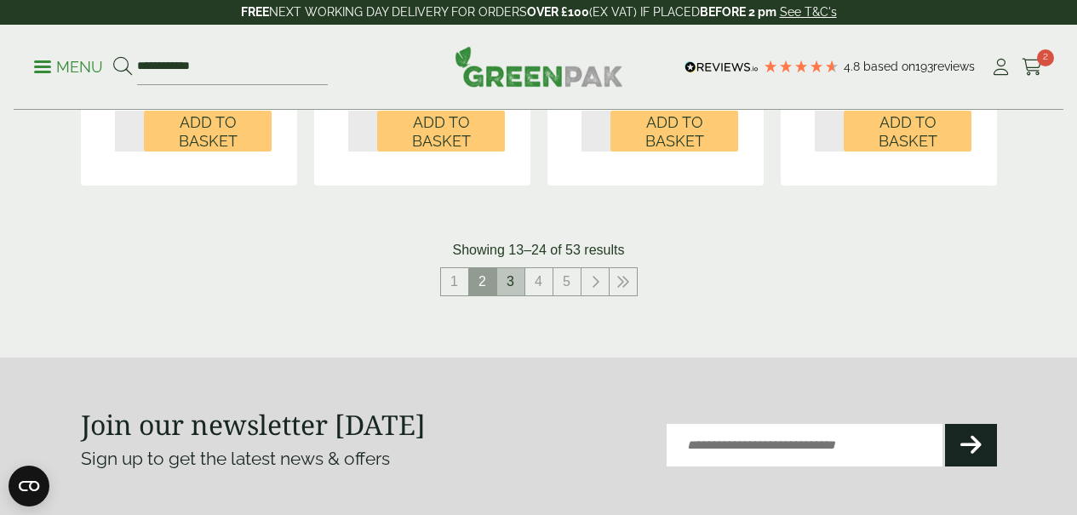
click at [518, 284] on link "3" at bounding box center [510, 281] width 27 height 27
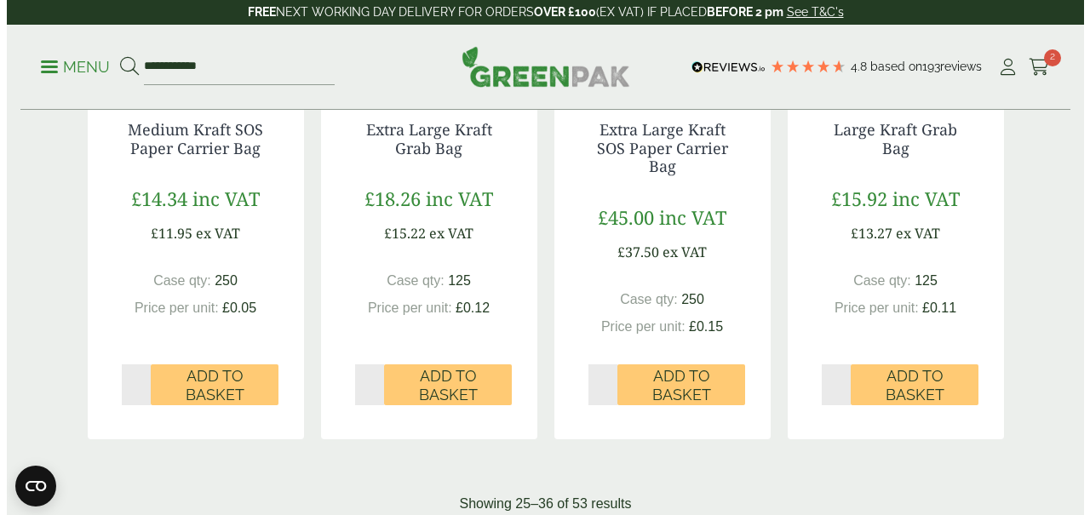
scroll to position [1707, 0]
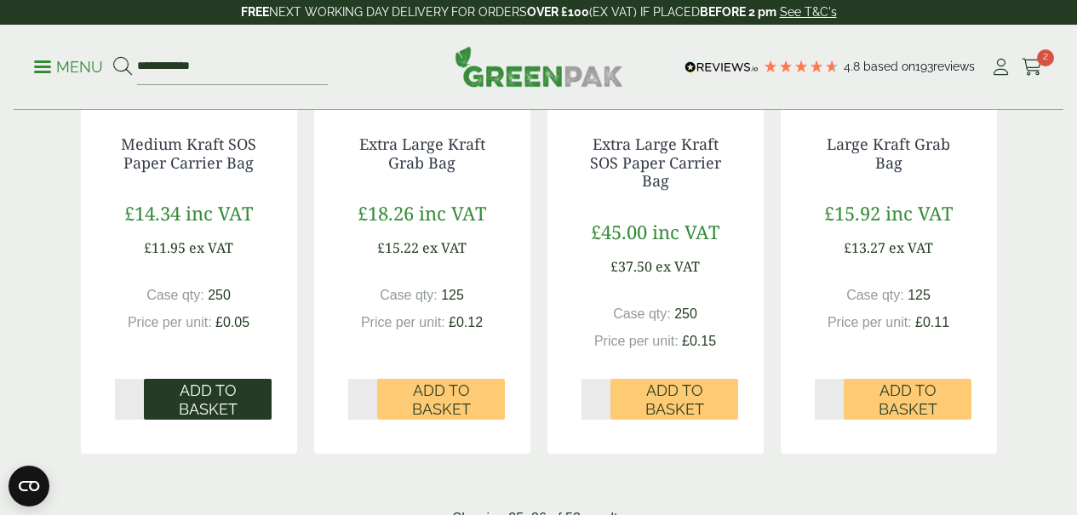
click at [205, 405] on span "Add to Basket" at bounding box center [208, 399] width 104 height 37
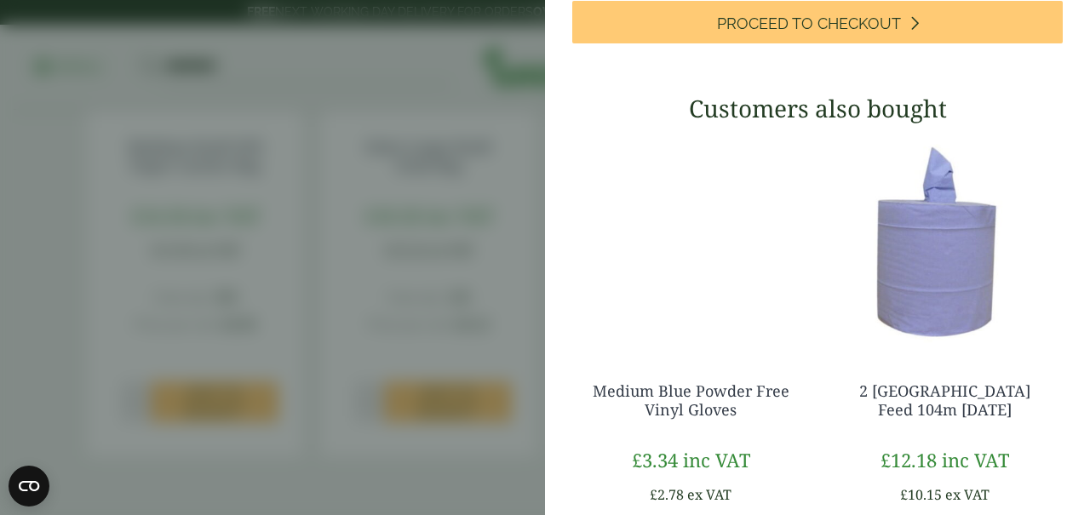
scroll to position [630, 0]
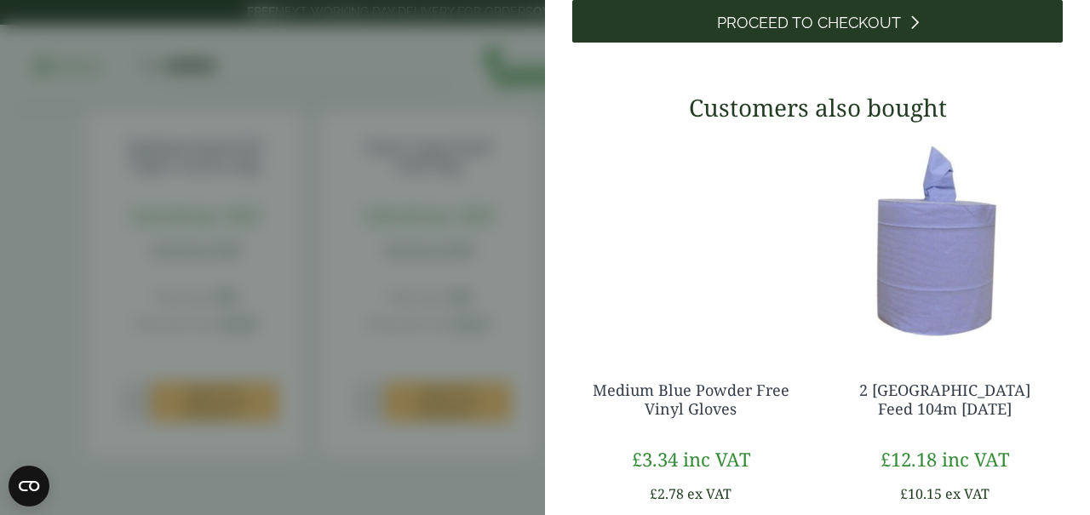
click at [819, 32] on span "Proceed to Checkout" at bounding box center [809, 23] width 184 height 19
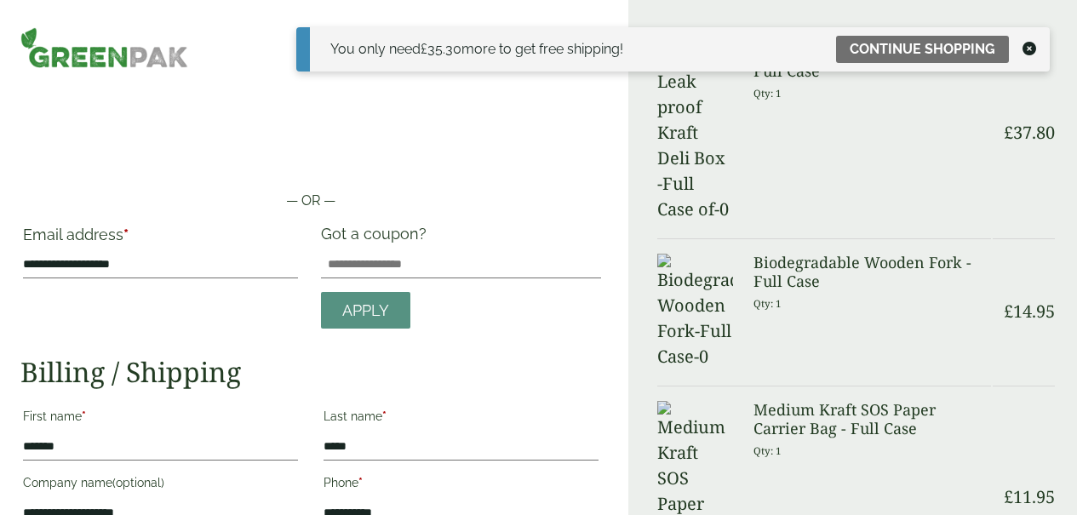
click at [1035, 49] on icon at bounding box center [1030, 49] width 14 height 14
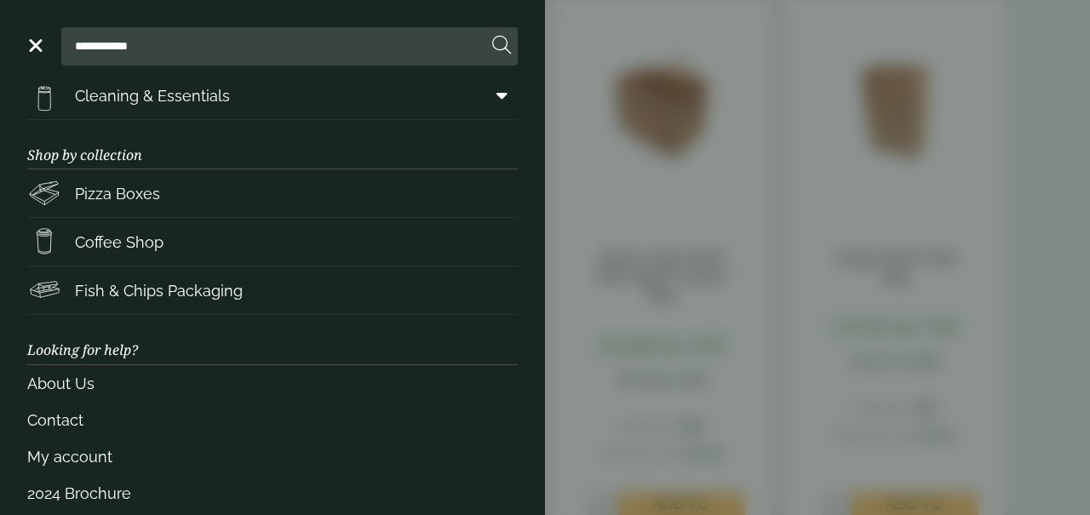
scroll to position [307, 0]
click at [135, 192] on span "Pizza Boxes" at bounding box center [117, 192] width 85 height 23
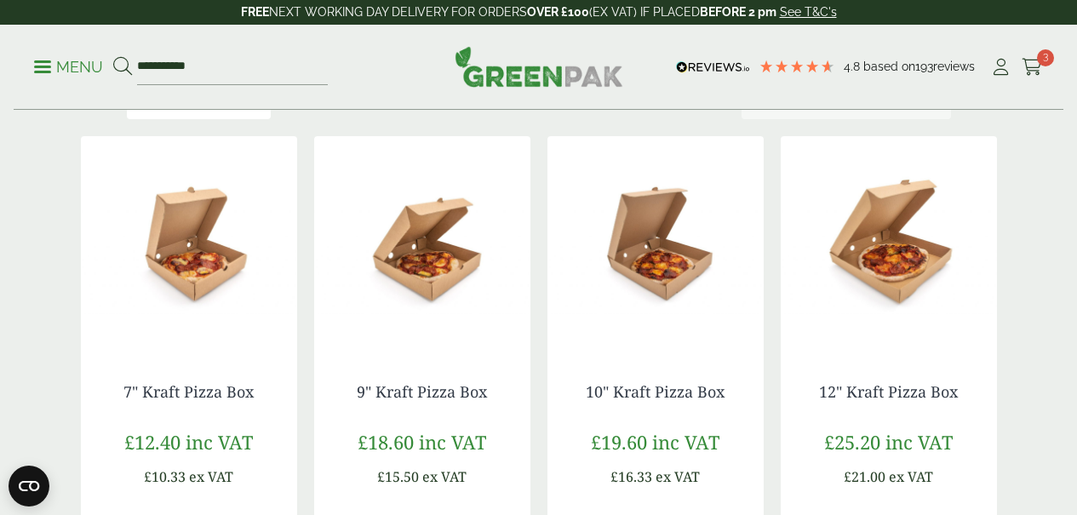
scroll to position [261, 0]
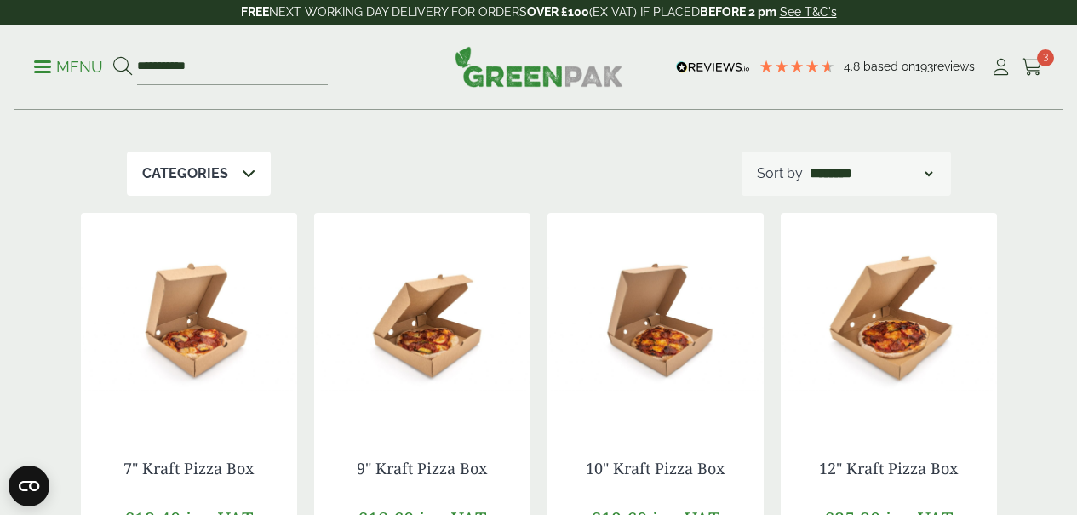
click at [866, 408] on img at bounding box center [889, 319] width 216 height 213
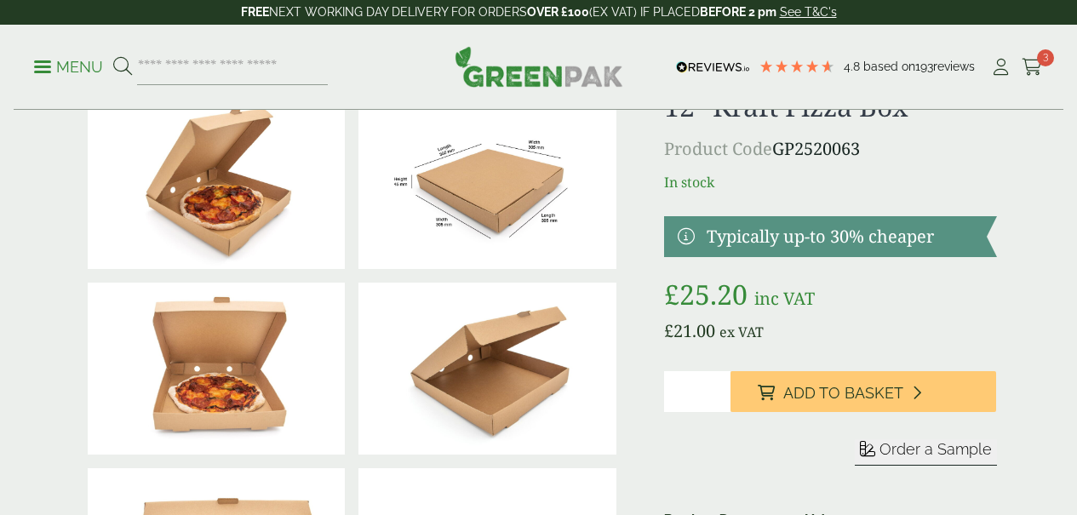
scroll to position [21, 0]
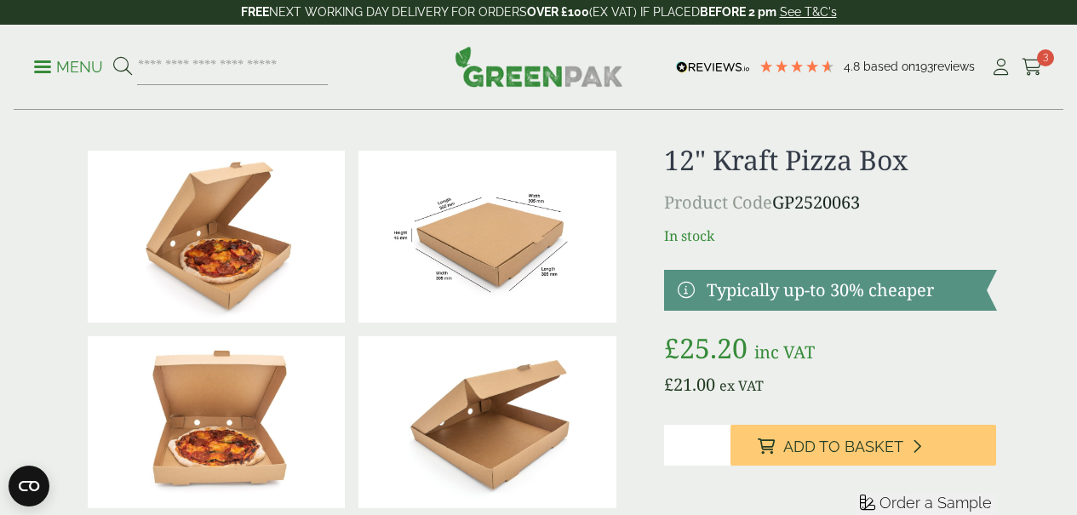
click at [556, 278] on img at bounding box center [487, 237] width 258 height 172
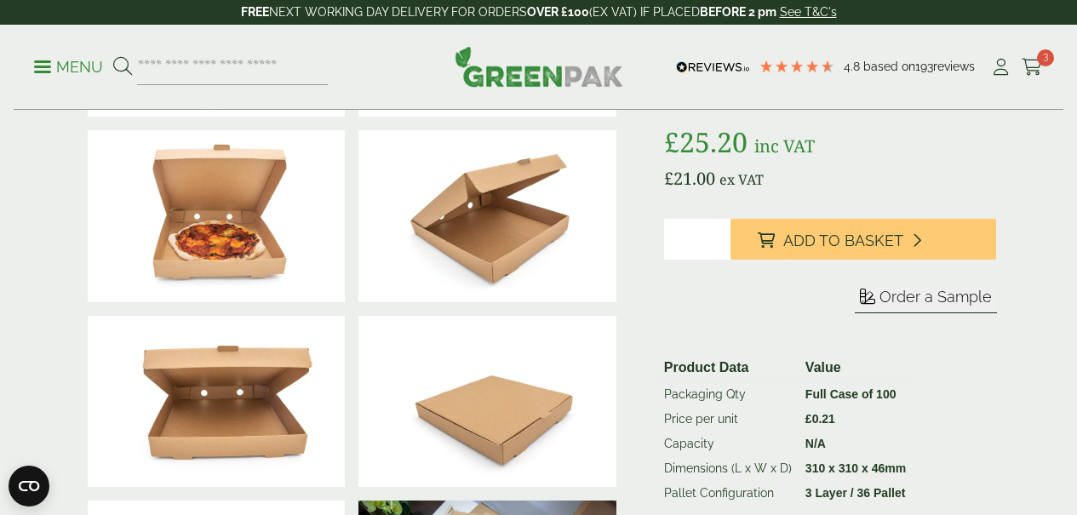
scroll to position [0, 0]
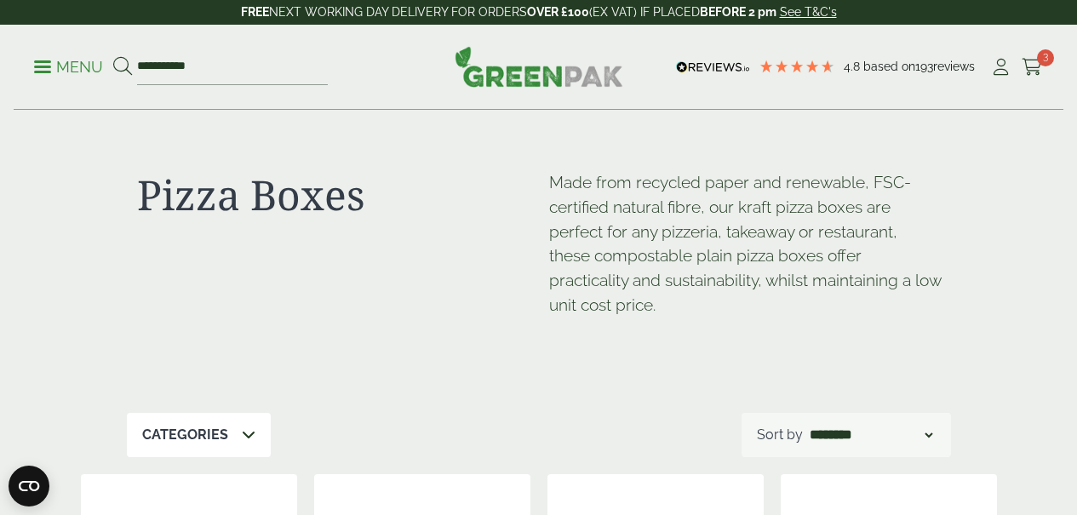
click at [43, 66] on span at bounding box center [42, 67] width 17 height 3
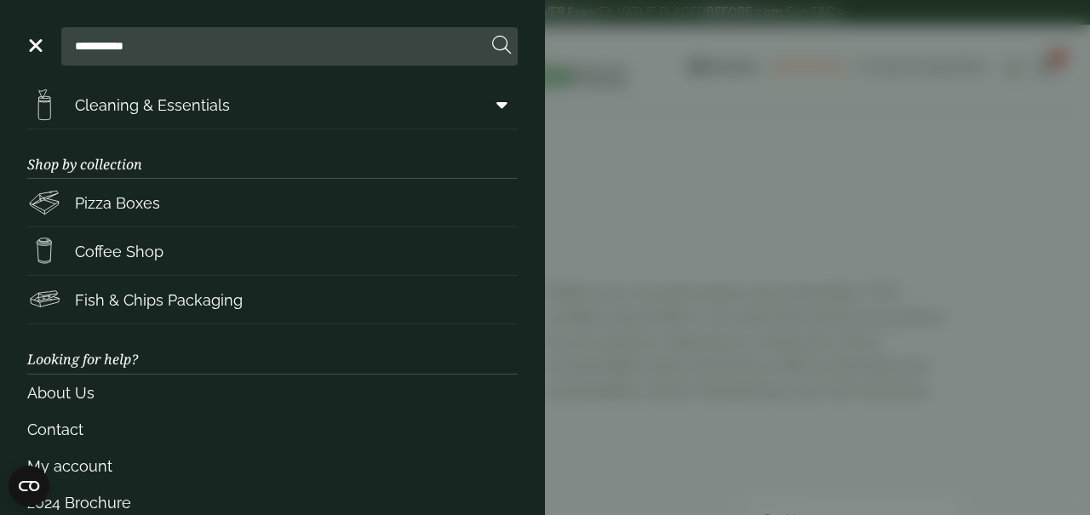
scroll to position [330, 0]
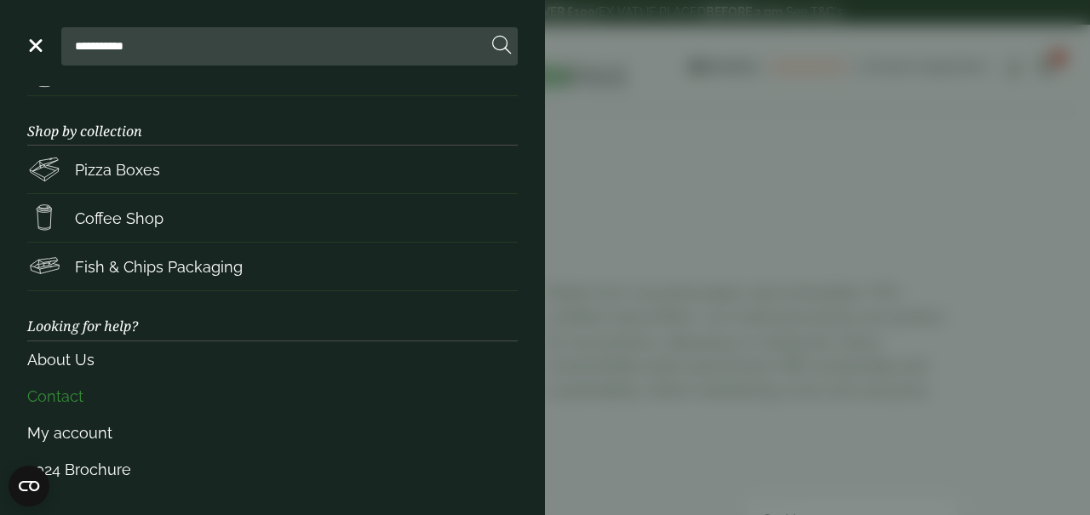
click at [77, 398] on link "Contact" at bounding box center [272, 396] width 490 height 37
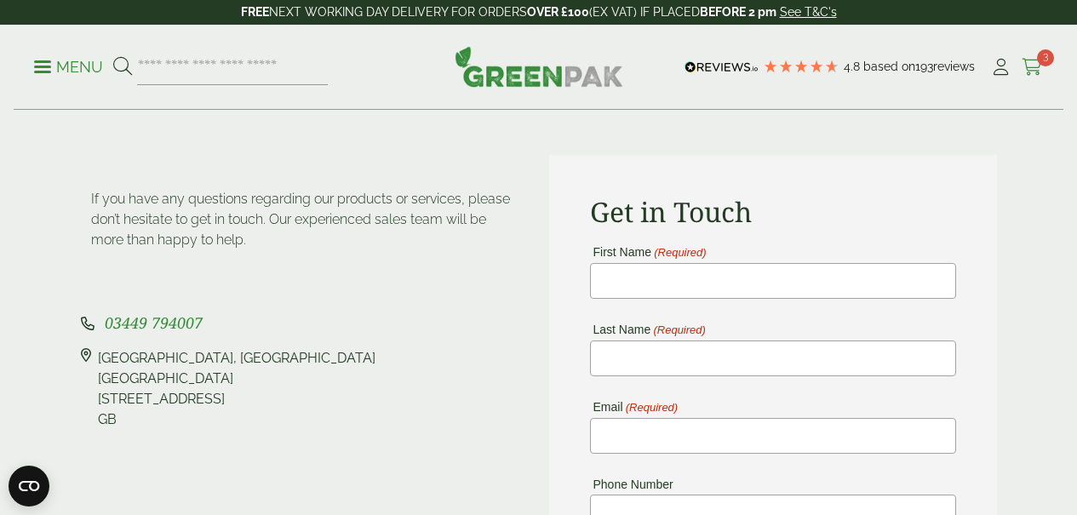
click at [1039, 67] on icon at bounding box center [1032, 67] width 21 height 17
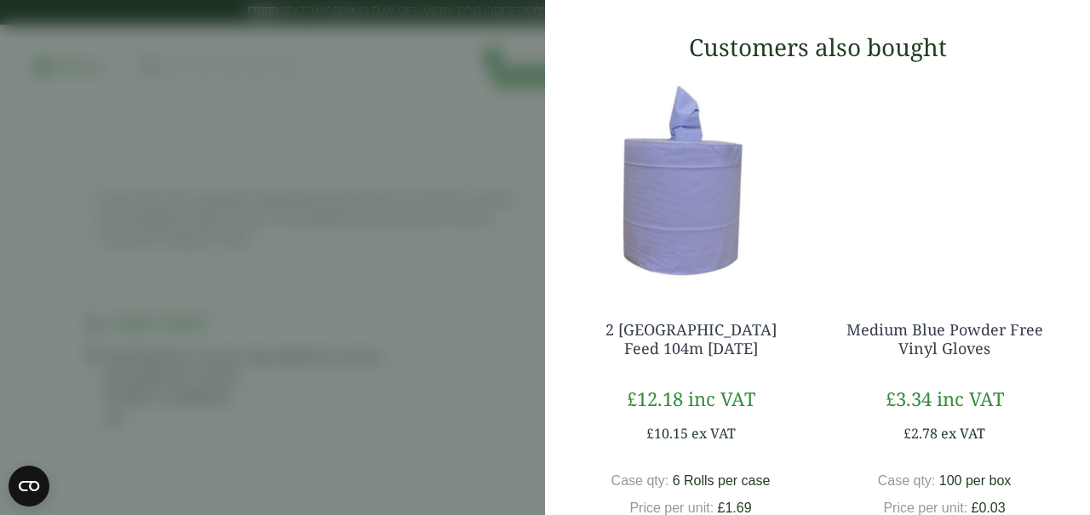
scroll to position [632, 0]
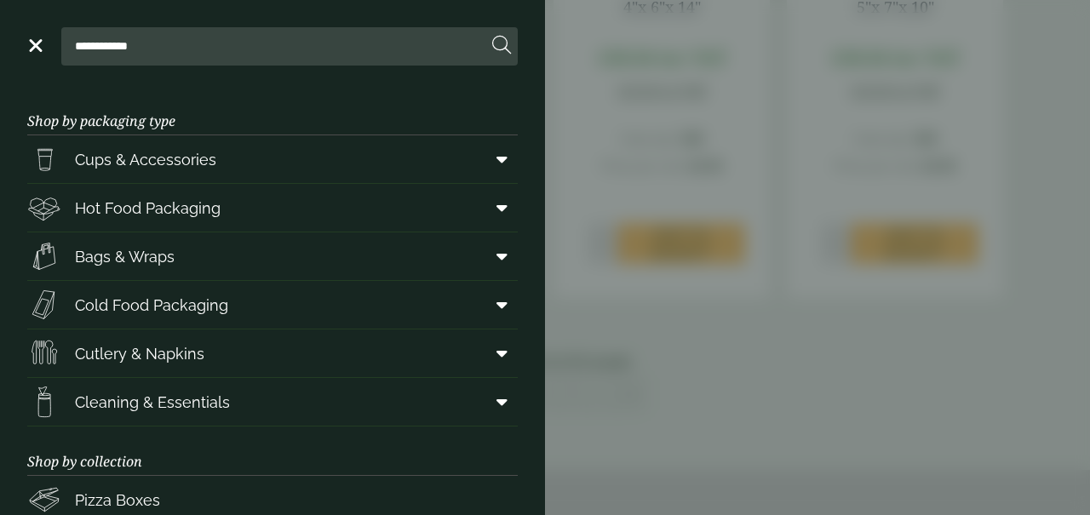
click at [803, 433] on aside "**********" at bounding box center [545, 257] width 1090 height 515
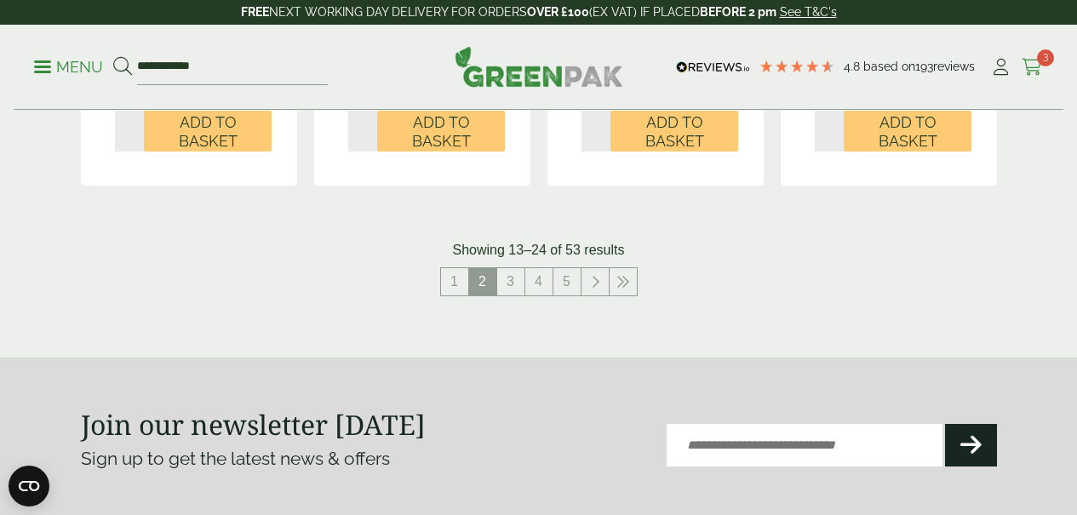
click at [1035, 66] on icon at bounding box center [1032, 67] width 21 height 17
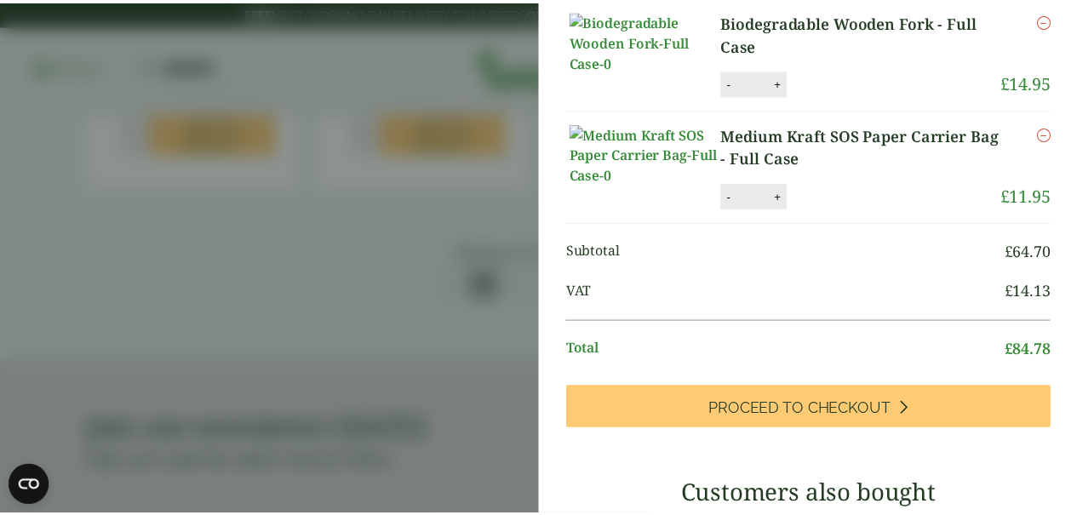
scroll to position [215, 0]
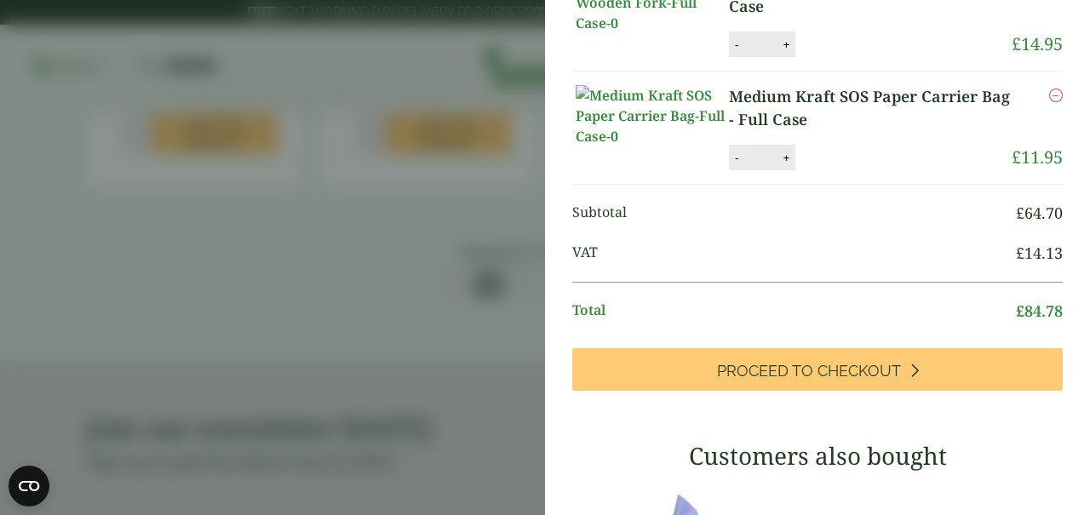
click at [735, 165] on button "-" at bounding box center [737, 158] width 14 height 14
click at [425, 346] on aside "My Basket No.1 Leak Proof Kraft Deli Box - Full Case No.1 Leak Proof Kraft Deli…" at bounding box center [545, 257] width 1090 height 515
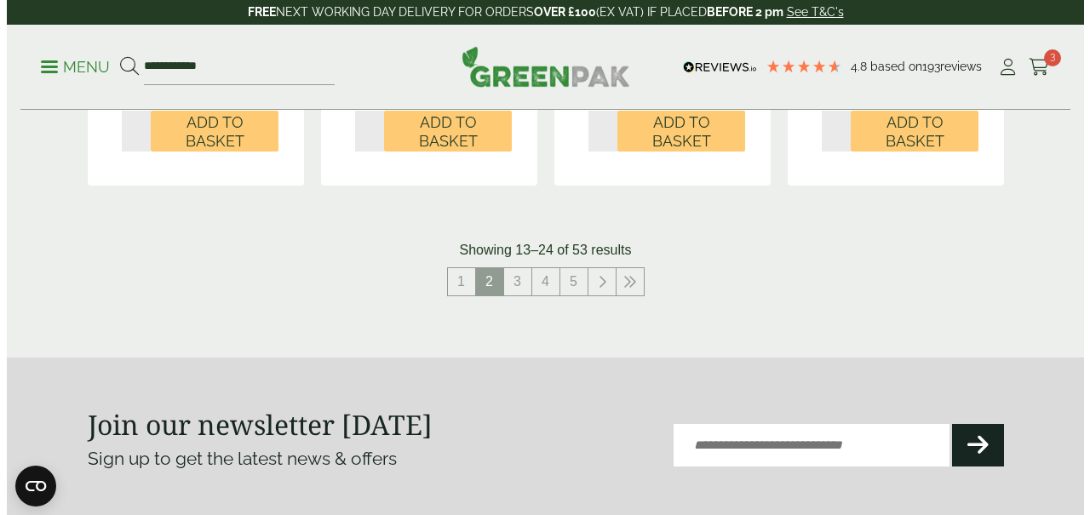
scroll to position [213, 0]
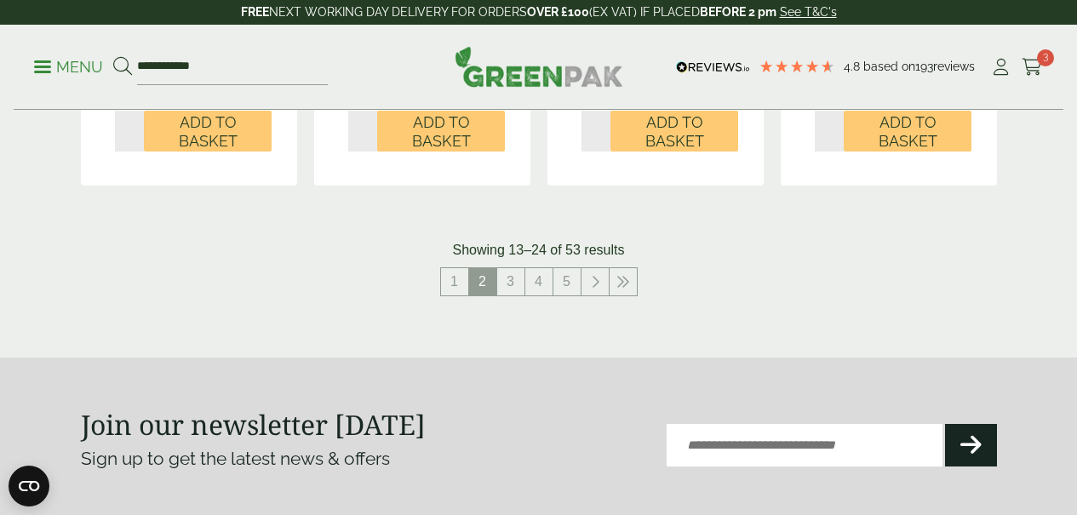
click at [1040, 59] on span "3" at bounding box center [1045, 57] width 17 height 17
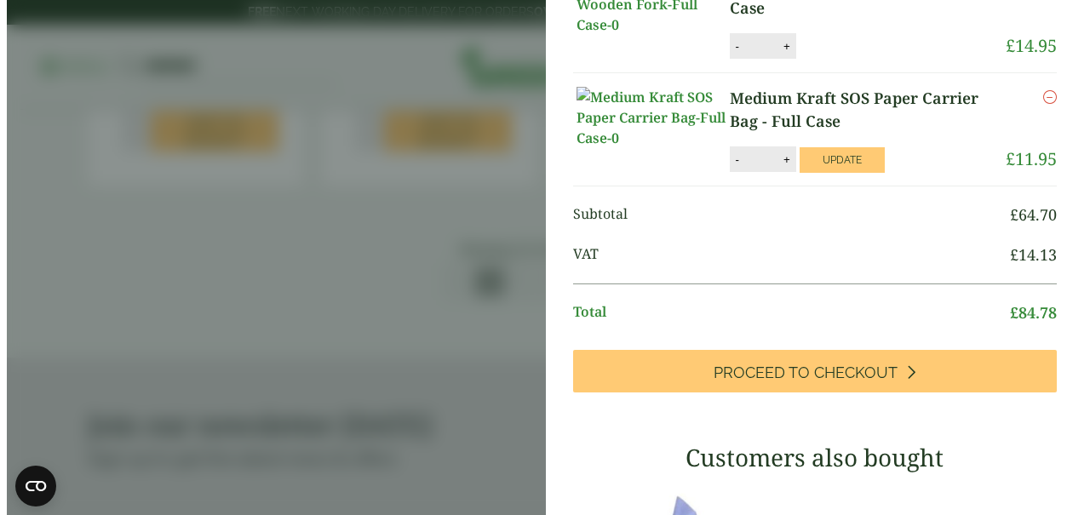
scroll to position [215, 0]
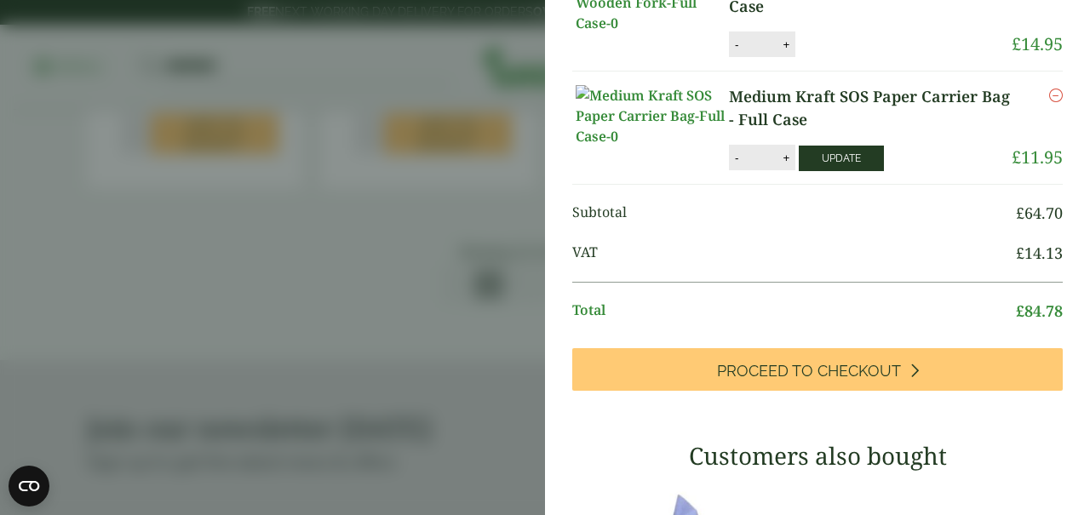
click at [819, 171] on button "Update" at bounding box center [841, 159] width 85 height 26
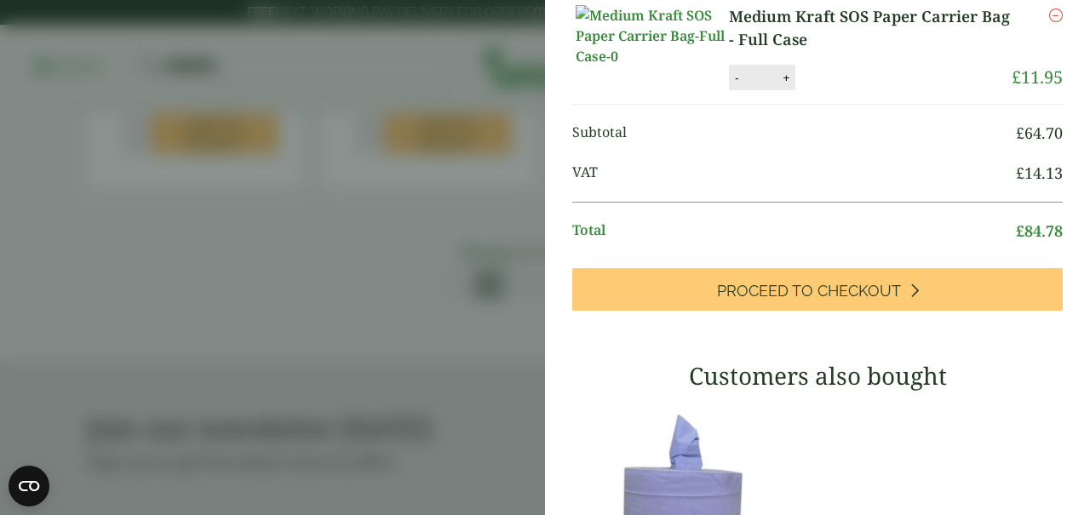
scroll to position [301, 0]
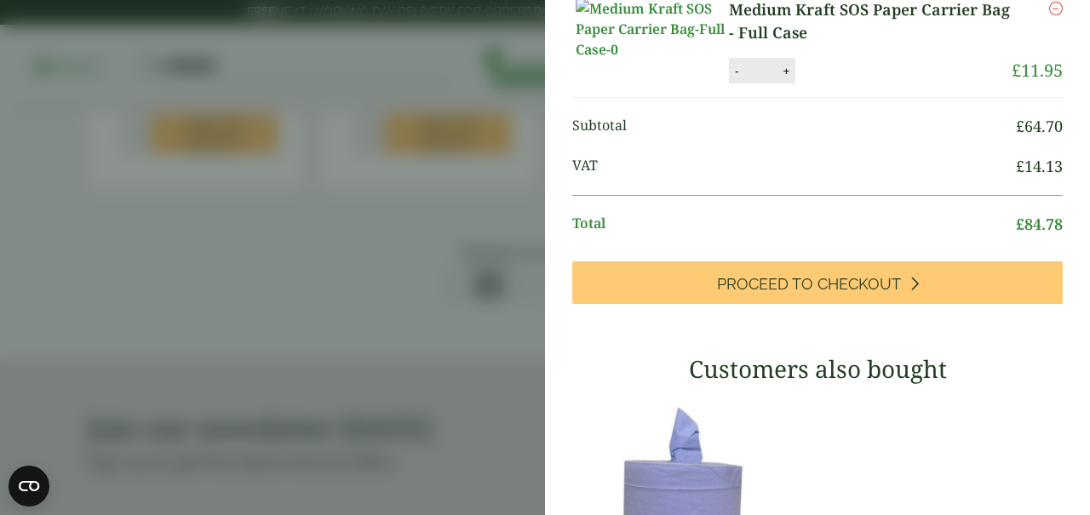
click at [731, 78] on button "-" at bounding box center [737, 71] width 14 height 14
type input "*"
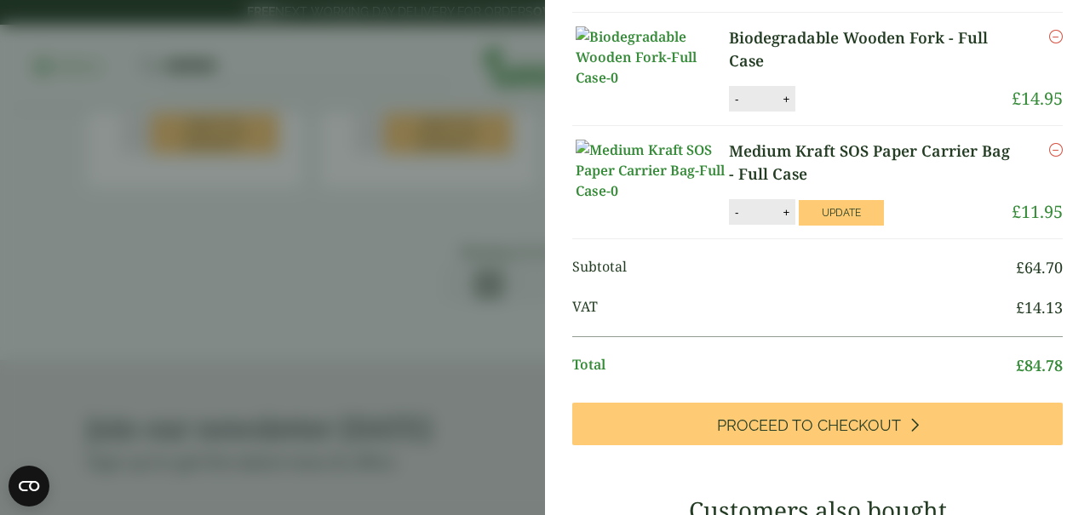
scroll to position [162, 0]
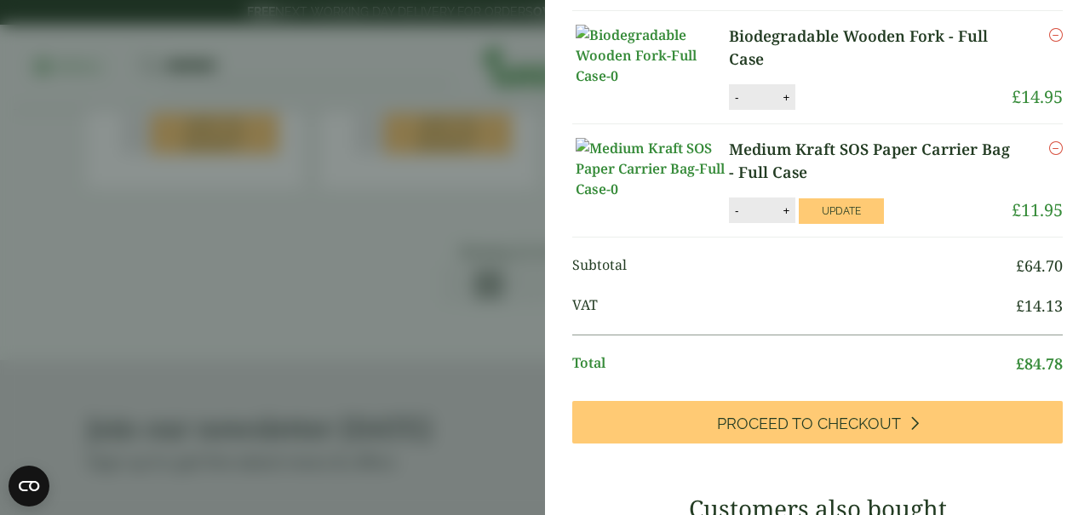
click at [1049, 155] on icon "Remove this item" at bounding box center [1056, 148] width 14 height 14
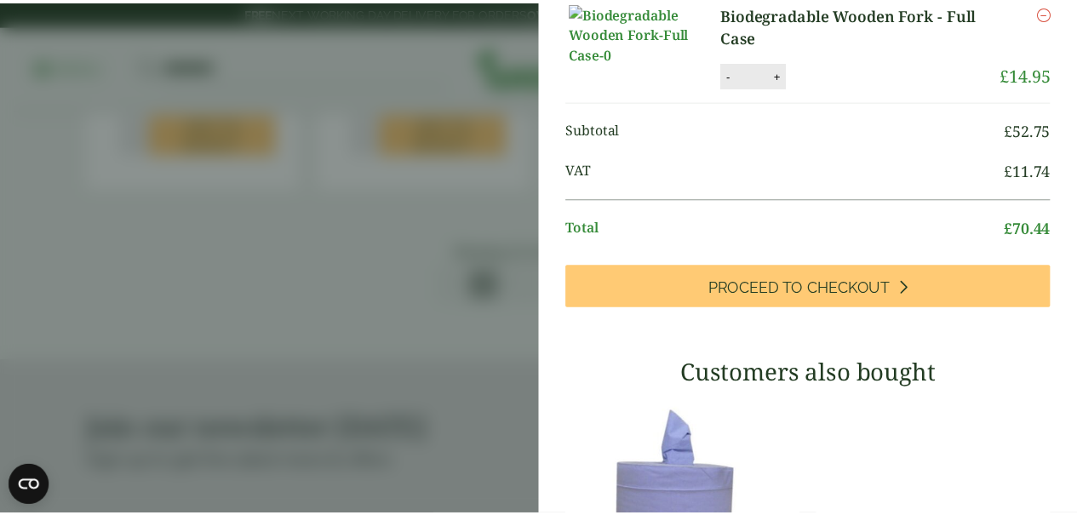
scroll to position [0, 0]
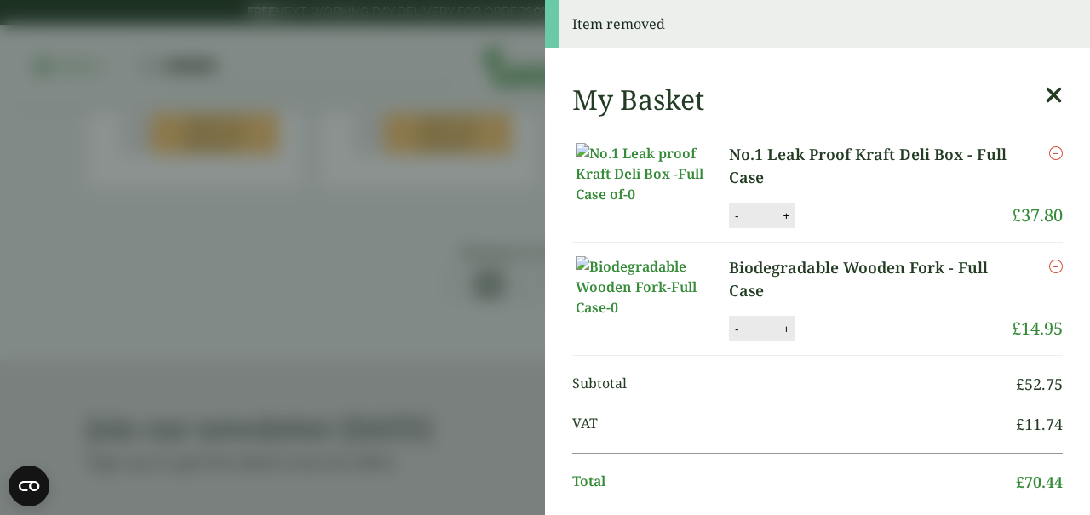
click at [1045, 94] on icon at bounding box center [1054, 95] width 18 height 24
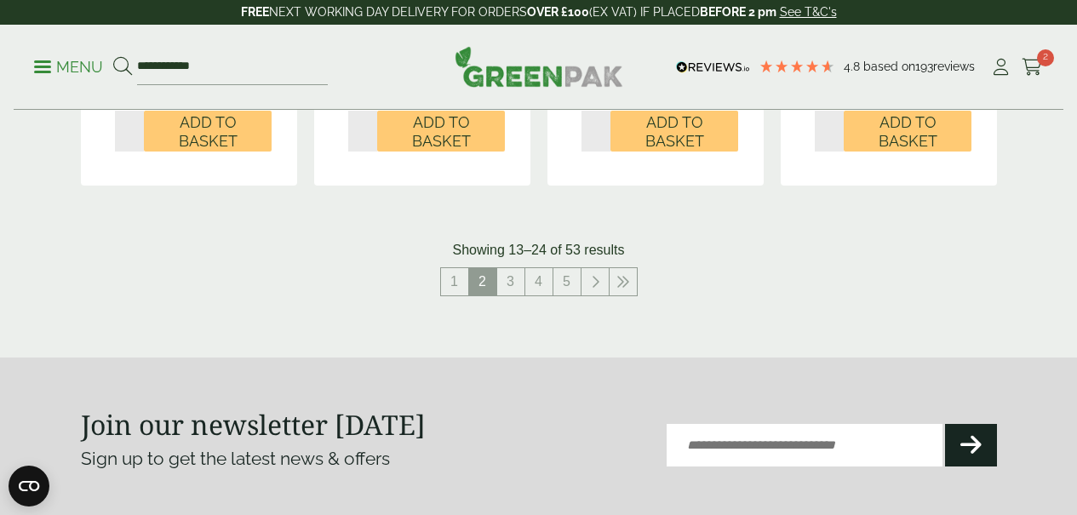
click at [657, 300] on nav "1 2 3 4 5" at bounding box center [539, 284] width 916 height 35
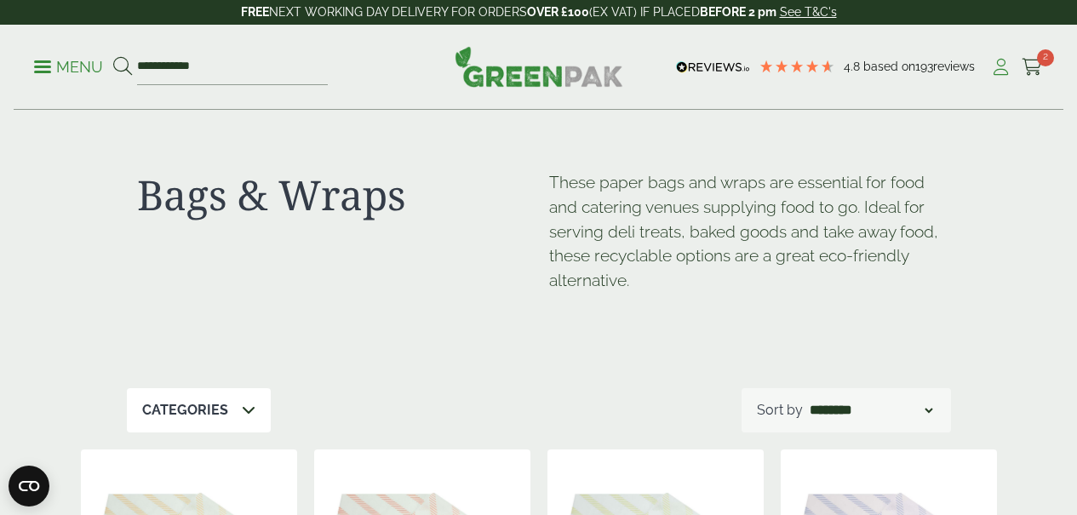
click at [1005, 59] on icon at bounding box center [1000, 67] width 21 height 17
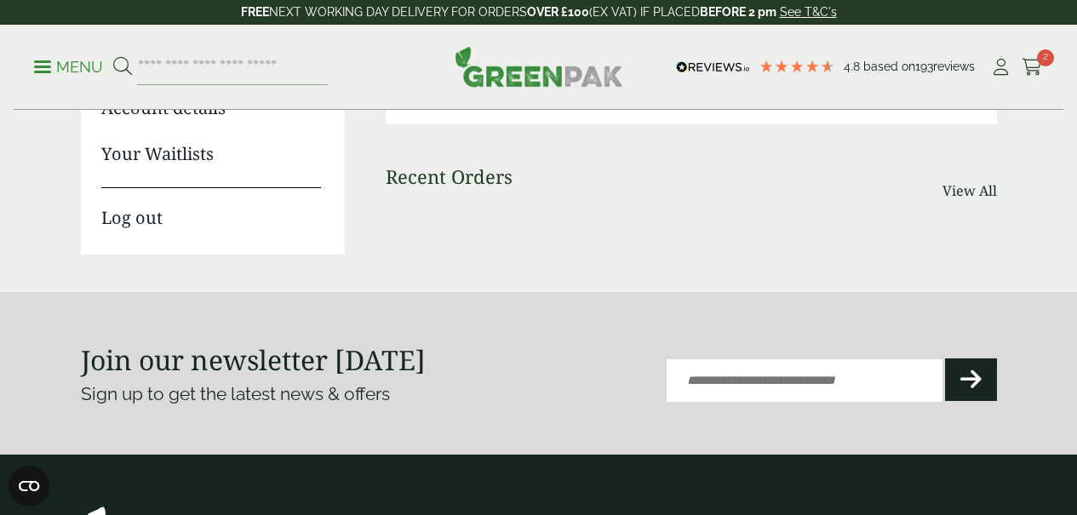
click at [129, 223] on link "Log out" at bounding box center [211, 208] width 220 height 43
